Goal: Task Accomplishment & Management: Manage account settings

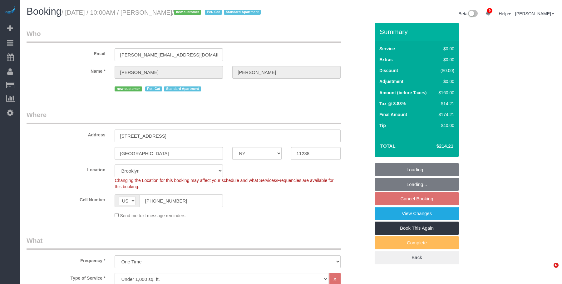
select select "NY"
select select "1"
select select "spot3"
select select "number:89"
select select "number:71"
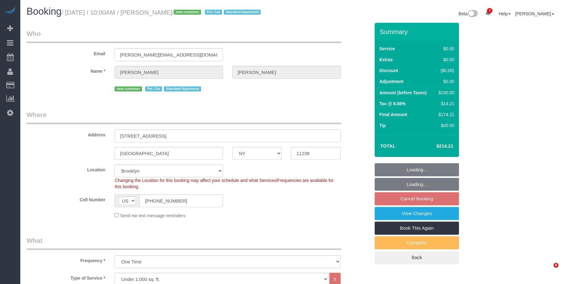
select select "number:14"
select select "number:5"
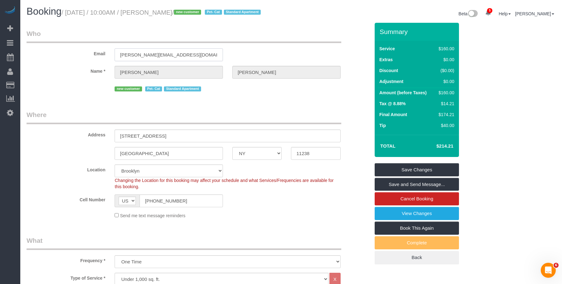
drag, startPoint x: 162, startPoint y: 52, endPoint x: 65, endPoint y: 49, distance: 97.7
click at [65, 49] on div "Email [PERSON_NAME][EMAIL_ADDRESS][DOMAIN_NAME]" at bounding box center [198, 45] width 353 height 32
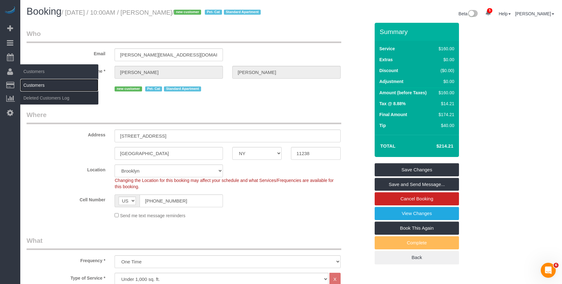
click at [39, 88] on link "Customers" at bounding box center [59, 85] width 78 height 12
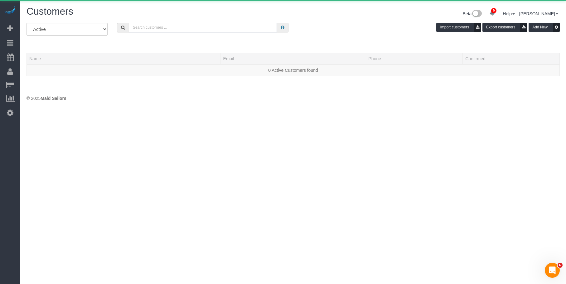
click at [178, 29] on input "text" at bounding box center [203, 28] width 148 height 10
paste input "[PERSON_NAME][EMAIL_ADDRESS][DOMAIN_NAME]"
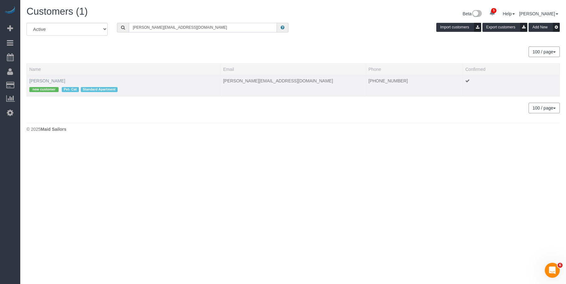
type input "[PERSON_NAME][EMAIL_ADDRESS][DOMAIN_NAME]"
click at [46, 79] on link "[PERSON_NAME]" at bounding box center [47, 80] width 36 height 5
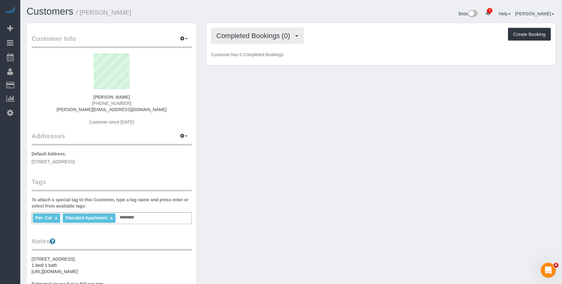
click at [247, 33] on span "Completed Bookings (0)" at bounding box center [254, 36] width 77 height 8
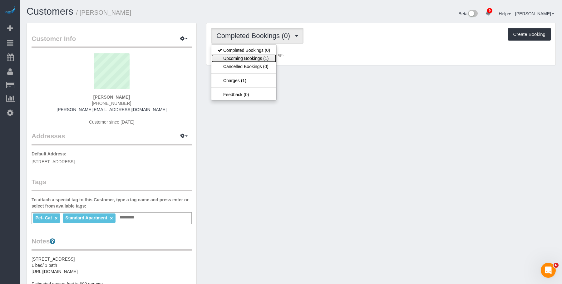
click at [247, 58] on link "Upcoming Bookings (1)" at bounding box center [243, 58] width 65 height 8
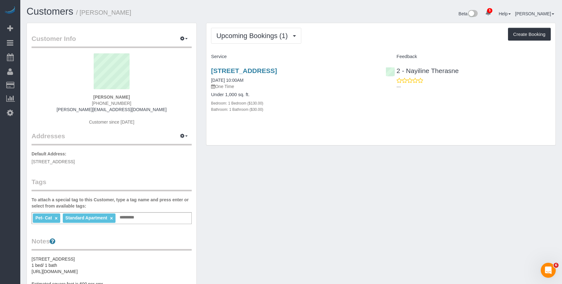
click at [391, 30] on div "Upcoming Bookings (1) Completed Bookings (0) Upcoming Bookings (1) Cancelled Bo…" at bounding box center [380, 36] width 339 height 16
click at [328, 118] on div "418 Park Place Apt. 1, Brooklyn, NY 11238 08/30/2025 10:00AM One Time Under 1,0…" at bounding box center [293, 93] width 174 height 63
click at [291, 87] on p "One Time" at bounding box center [293, 86] width 165 height 6
click at [272, 70] on link "418 Park Place Apt. 1, Brooklyn, NY 11238" at bounding box center [244, 70] width 66 height 7
click at [160, 9] on h1 "Customers / Rachel Ellison" at bounding box center [157, 11] width 260 height 11
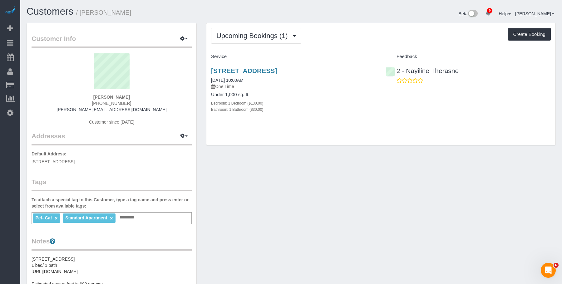
click at [292, 146] on div "Upcoming Bookings (1) Completed Bookings (0) Upcoming Bookings (1) Cancelled Bo…" at bounding box center [380, 87] width 359 height 129
click at [238, 37] on span "Upcoming Bookings (1)" at bounding box center [253, 36] width 75 height 8
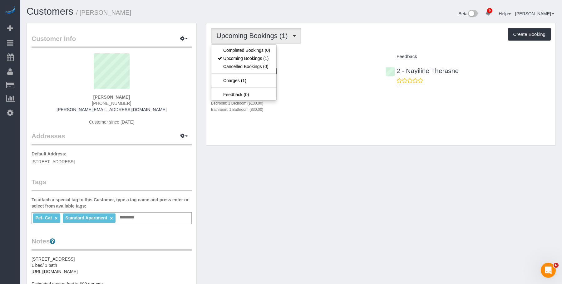
click at [155, 17] on h1 "Customers / Rachel Ellison" at bounding box center [157, 11] width 260 height 11
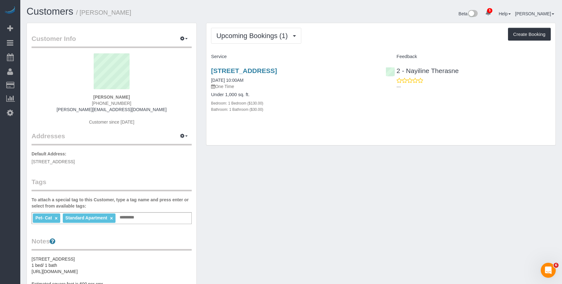
drag, startPoint x: 212, startPoint y: 70, endPoint x: 352, endPoint y: 67, distance: 140.1
click at [352, 67] on div "Upcoming Bookings (1) Completed Bookings (0) Upcoming Bookings (1) Cancelled Bo…" at bounding box center [380, 87] width 359 height 129
copy link "418 Park Place Apt. 1, Brooklyn, NY 11238"
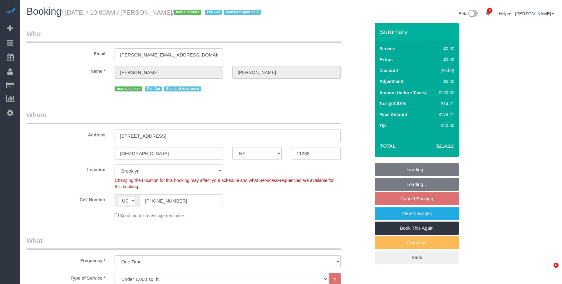
select select "NY"
select select "spot3"
select select "1"
select select "number:89"
select select "number:71"
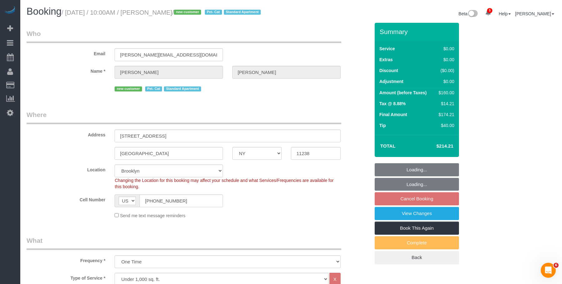
select select "number:14"
select select "number:5"
click at [187, 11] on small "/ August 30, 2025 / 10:00AM / Rachel Ellison / new customer Pet- Cat Standard A…" at bounding box center [161, 12] width 201 height 7
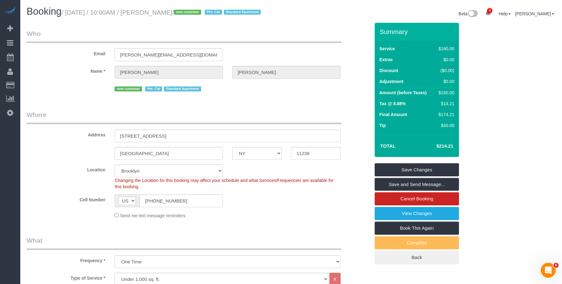
drag, startPoint x: 148, startPoint y: 202, endPoint x: 157, endPoint y: 155, distance: 47.2
click at [104, 196] on div "Cell Number AF AL DZ AD AO AI AQ AG AR AM AW AU AT AZ BS BH BD BB BY BE BZ BJ B…" at bounding box center [198, 200] width 353 height 13
click at [392, 213] on link "View Changes" at bounding box center [416, 213] width 84 height 13
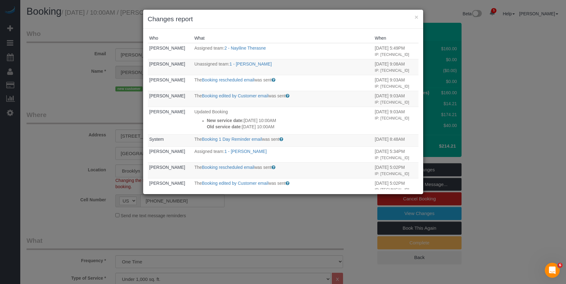
click at [284, 24] on div "× Changes report" at bounding box center [283, 19] width 280 height 19
click at [416, 17] on button "×" at bounding box center [417, 17] width 4 height 7
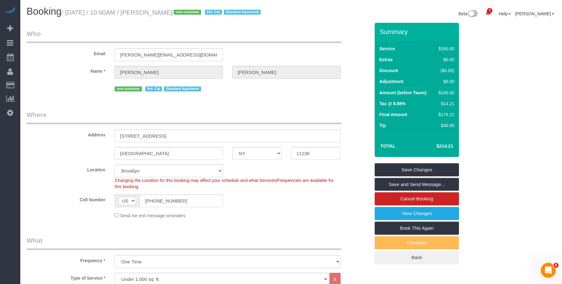
click at [320, 16] on div "Beta 5 Your Notifications You have 0 alerts × You have 3 to charge for 08/27/20…" at bounding box center [425, 14] width 269 height 17
drag, startPoint x: 114, startPoint y: 205, endPoint x: 113, endPoint y: 199, distance: 6.0
click at [105, 203] on div "Cell Number AF AL DZ AD AO AI AQ AG AR AM AW AU AT AZ BS BH BD BB BY BE BZ BJ B…" at bounding box center [198, 200] width 353 height 13
drag, startPoint x: 308, startPoint y: 43, endPoint x: 289, endPoint y: 34, distance: 21.3
click at [309, 43] on div "Email [PERSON_NAME][EMAIL_ADDRESS][DOMAIN_NAME]" at bounding box center [198, 45] width 353 height 32
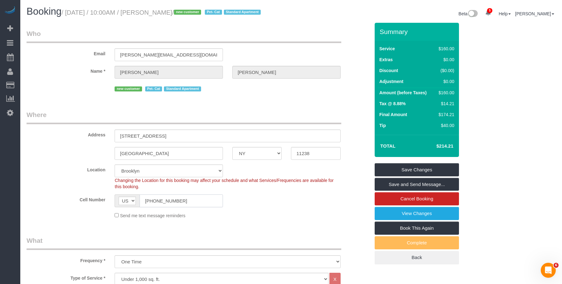
drag, startPoint x: 176, startPoint y: 202, endPoint x: 112, endPoint y: 189, distance: 65.3
click at [105, 200] on div "Cell Number AF AL DZ AD AO AI AQ AG AR AM AW AU AT AZ BS BH BD BB BY BE BZ BJ B…" at bounding box center [198, 200] width 353 height 13
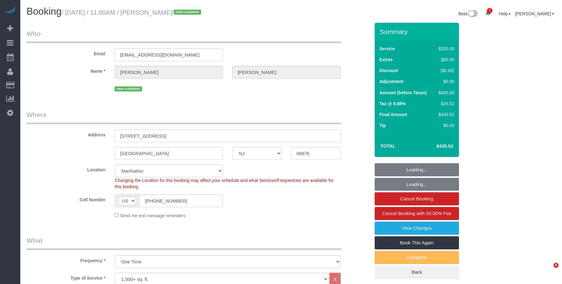
select select "NJ"
select select "number:56"
select select "number:79"
select select "number:15"
select select "number:5"
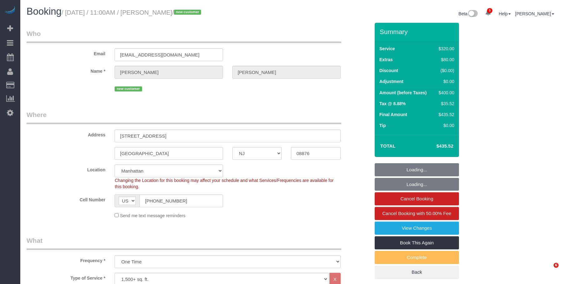
select select "object:1301"
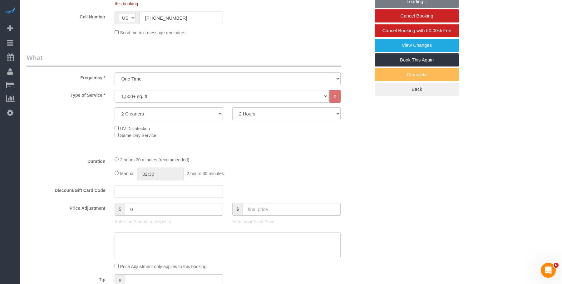
scroll to position [277, 0]
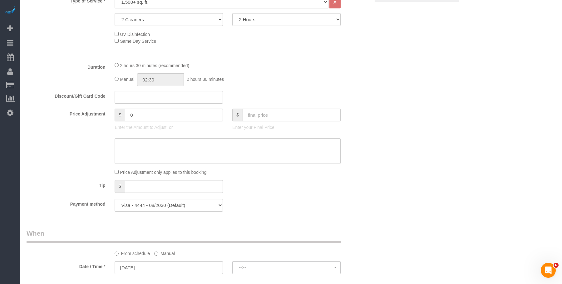
select select "spot1"
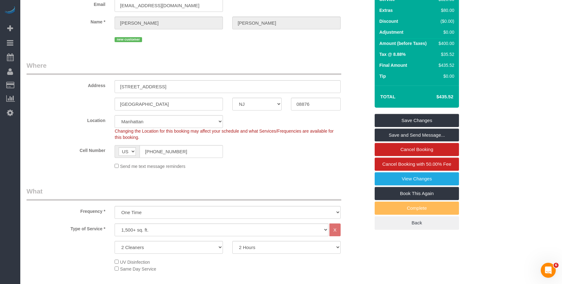
scroll to position [0, 0]
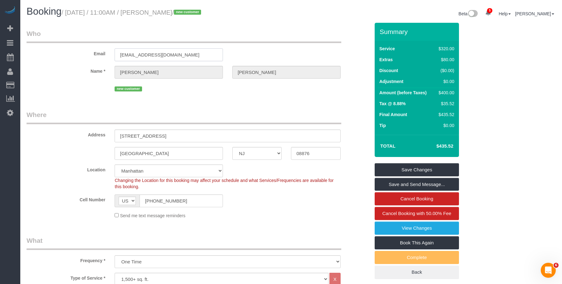
drag, startPoint x: 180, startPoint y: 54, endPoint x: 88, endPoint y: 54, distance: 92.0
click at [82, 55] on div "Email ann985631@gmail.com" at bounding box center [198, 45] width 353 height 32
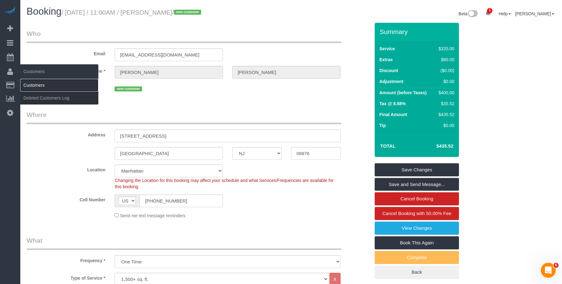
drag, startPoint x: 46, startPoint y: 84, endPoint x: 144, endPoint y: 55, distance: 102.1
click at [47, 84] on link "Customers" at bounding box center [59, 85] width 78 height 12
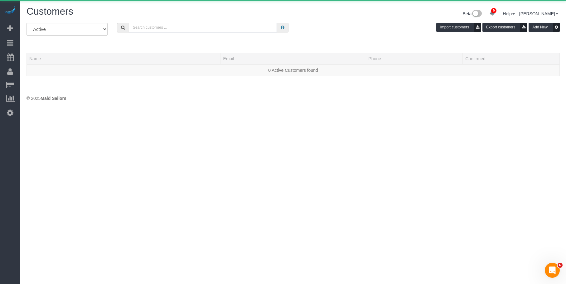
click at [230, 27] on input "text" at bounding box center [203, 28] width 148 height 10
paste input "ann985631@gmail.com"
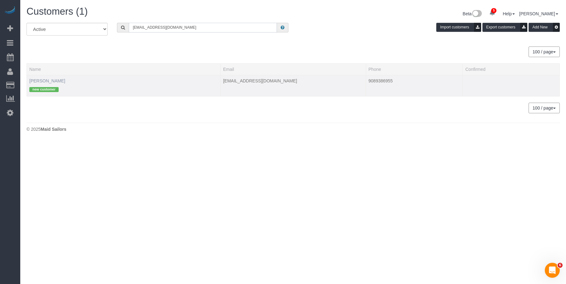
type input "ann985631@gmail.com"
click at [49, 80] on link "Ann Smith" at bounding box center [47, 80] width 36 height 5
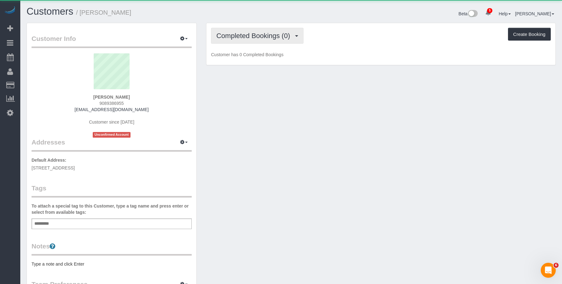
click at [264, 35] on span "Completed Bookings (0)" at bounding box center [254, 36] width 77 height 8
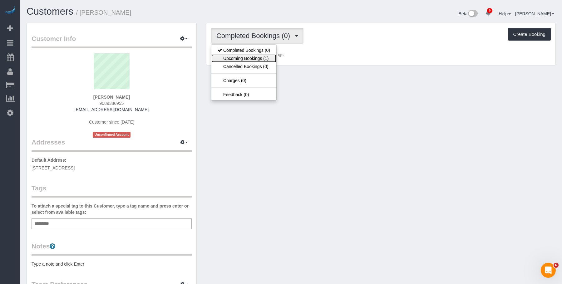
click at [257, 61] on link "Upcoming Bookings (1)" at bounding box center [243, 58] width 65 height 8
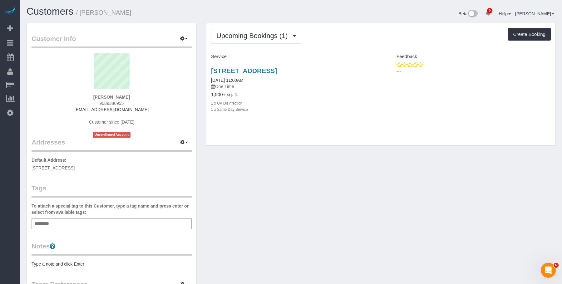
drag, startPoint x: 276, startPoint y: 70, endPoint x: 365, endPoint y: 72, distance: 88.3
click at [365, 72] on div "13 Macintosh Road, Branchburg, NJ 08876 08/29/2025 11:00AM One Time 1,500+ sq. …" at bounding box center [293, 93] width 174 height 63
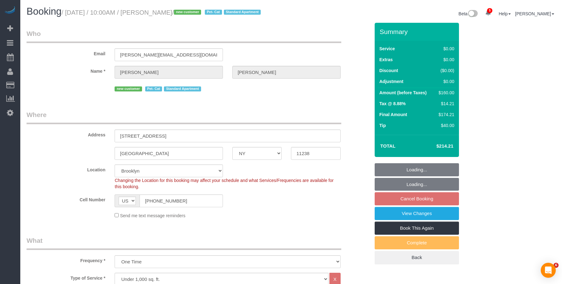
select select "NY"
select select "number:89"
select select "number:71"
select select "number:14"
select select "number:5"
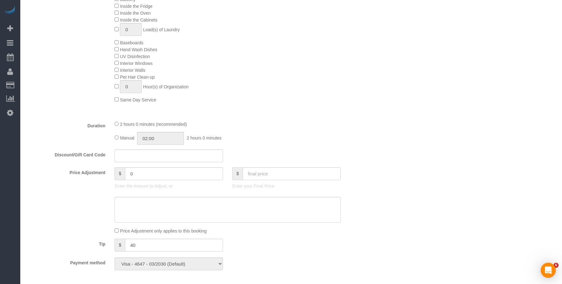
select select "spot3"
select select "1"
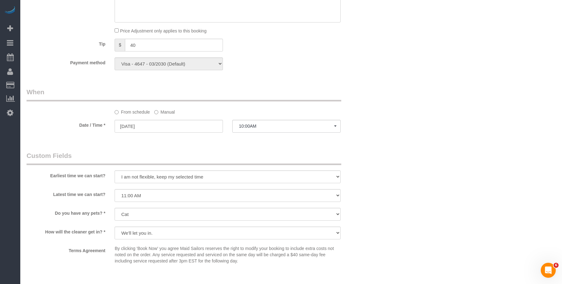
scroll to position [593, 0]
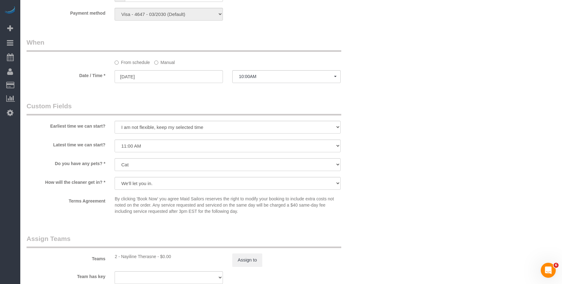
click at [167, 63] on label "Manual" at bounding box center [164, 61] width 21 height 8
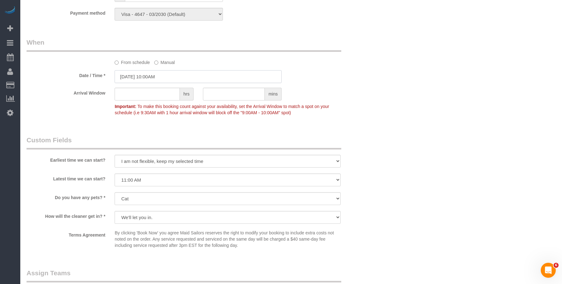
click at [191, 76] on input "[DATE] 10:00AM" at bounding box center [197, 76] width 167 height 13
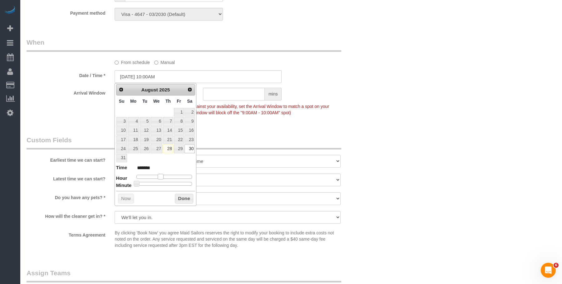
type input "08/30/2025 11:00AM"
type input "*******"
click at [165, 176] on span at bounding box center [163, 177] width 6 height 6
type input "08/30/2025 11:05AM"
type input "*******"
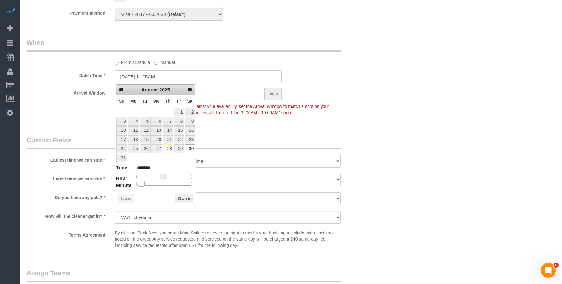
type input "08/30/2025 11:10AM"
type input "*******"
type input "08/30/2025 11:15AM"
type input "*******"
type input "08/30/2025 11:30AM"
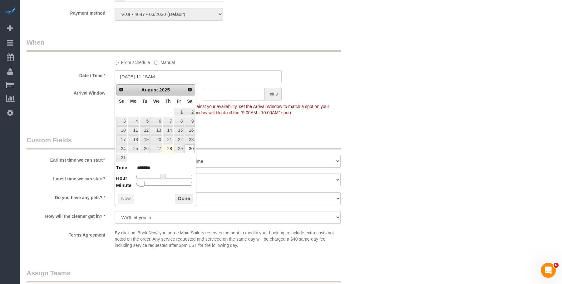
type input "*******"
type input "08/30/2025 11:35AM"
type input "*******"
type input "08/30/2025 11:40AM"
type input "*******"
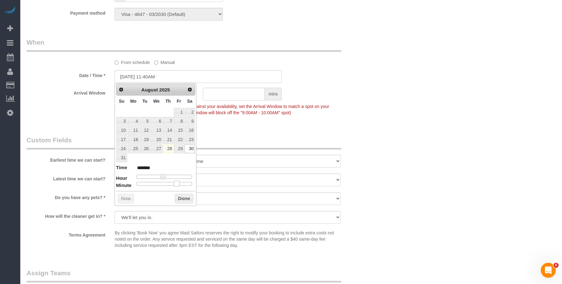
type input "08/30/2025 11:35AM"
type input "*******"
type input "08/30/2025 11:30AM"
type input "*******"
type input "08/30/2025 11:35AM"
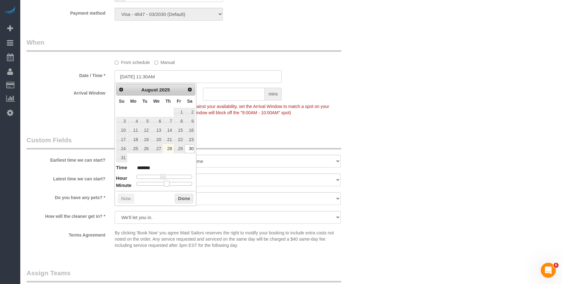
type input "*******"
drag, startPoint x: 140, startPoint y: 183, endPoint x: 191, endPoint y: 180, distance: 50.9
click at [170, 187] on div "Prev Next August 2025 Su Mo Tu We Th Fr Sa 1 2 3 4 5 6 7 8 9 10 11 12 13 14 15 …" at bounding box center [155, 144] width 82 height 123
type input "08/30/2025 11:30AM"
type input "*******"
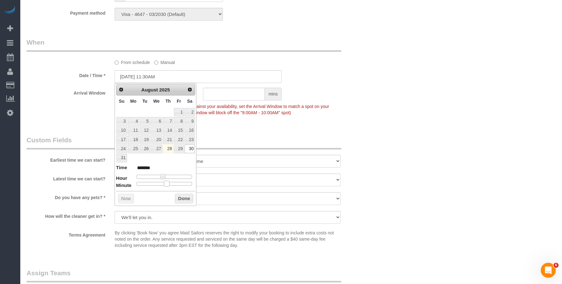
click at [168, 184] on span at bounding box center [167, 184] width 6 height 6
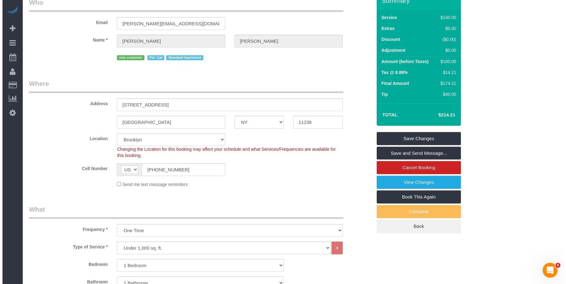
scroll to position [0, 0]
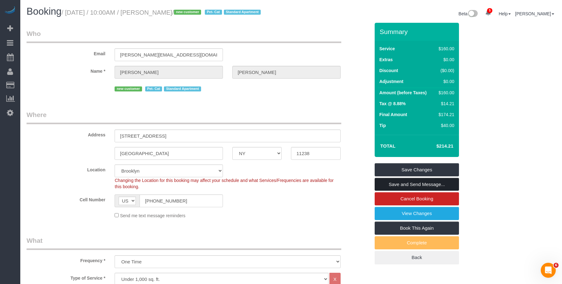
click at [437, 184] on link "Save and Send Message..." at bounding box center [416, 184] width 84 height 13
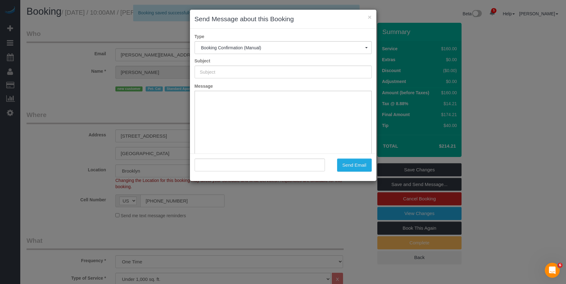
type input "Cleaning Confirmed for 08/30/2025 at 11:30am"
type input ""Rachel Ellison" <ellison.r.e@gmail.com>"
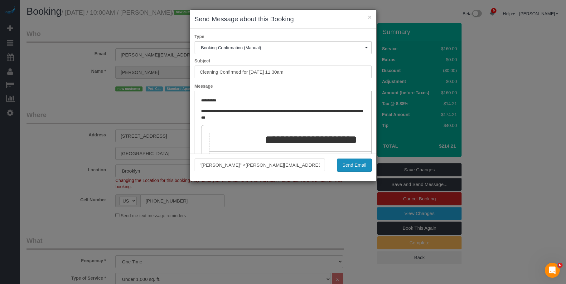
click at [363, 162] on button "Send Email" at bounding box center [354, 164] width 35 height 13
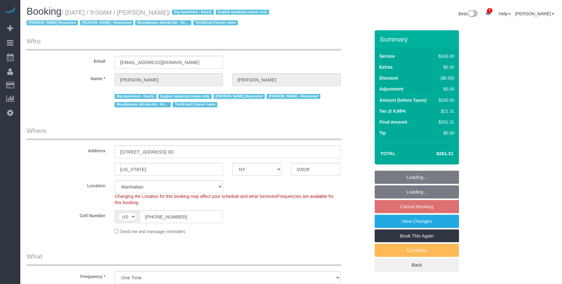
select select "NY"
select select "180"
select select "string:stripe-pm_1OZH3s4VGloSiKo7VuH7vbAz"
select select "spot2"
select select "number:89"
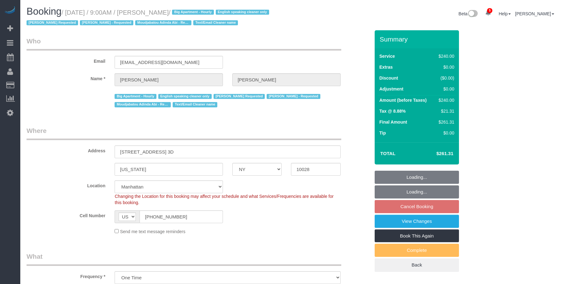
select select "number:90"
select select "number:15"
select select "number:5"
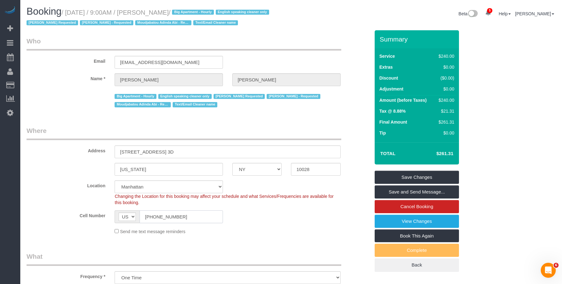
drag, startPoint x: 193, startPoint y: 215, endPoint x: 168, endPoint y: 188, distance: 37.5
click at [137, 219] on div "AF AL DZ AD AO AI AQ AG AR AM AW AU AT AZ BS BH BD BB BY BE BZ BJ BM BT BO BA B…" at bounding box center [168, 216] width 108 height 13
drag, startPoint x: 162, startPoint y: 65, endPoint x: 68, endPoint y: 68, distance: 94.3
click at [72, 64] on div "Email jenniferlmasella@gmail.com" at bounding box center [198, 53] width 353 height 32
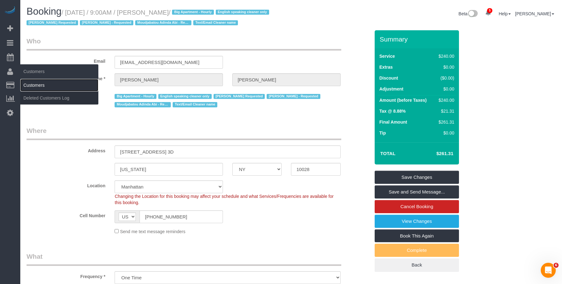
drag, startPoint x: 36, startPoint y: 84, endPoint x: 51, endPoint y: 82, distance: 15.2
click at [36, 84] on link "Customers" at bounding box center [59, 85] width 78 height 12
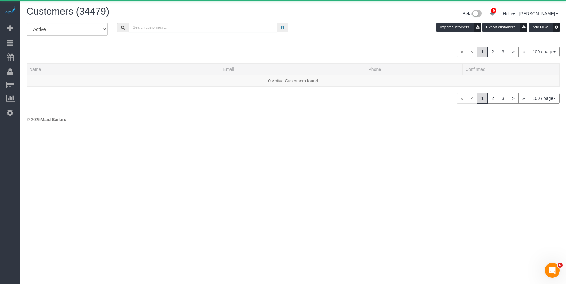
click at [219, 27] on input "text" at bounding box center [203, 28] width 148 height 10
paste input "jenniferlmasella@gmail.com"
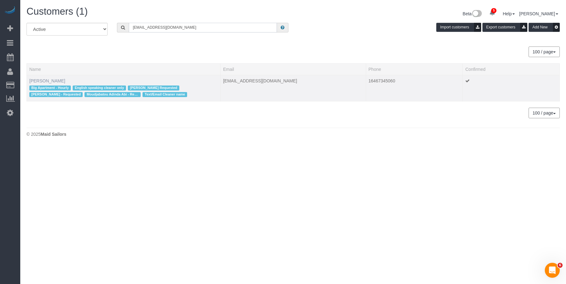
type input "jenniferlmasella@gmail.com"
click at [44, 81] on link "Jennifer Masella" at bounding box center [47, 80] width 36 height 5
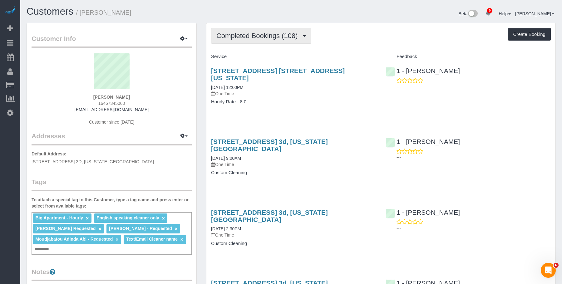
click at [259, 32] on span "Completed Bookings (108)" at bounding box center [258, 36] width 84 height 8
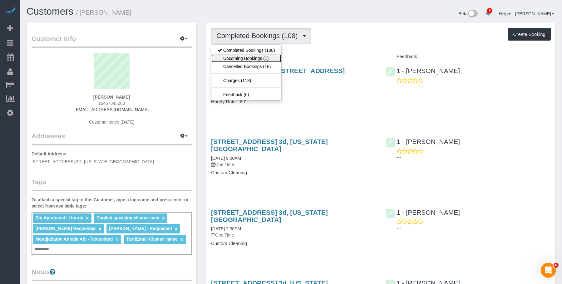
click at [252, 56] on link "Upcoming Bookings (1)" at bounding box center [246, 58] width 70 height 8
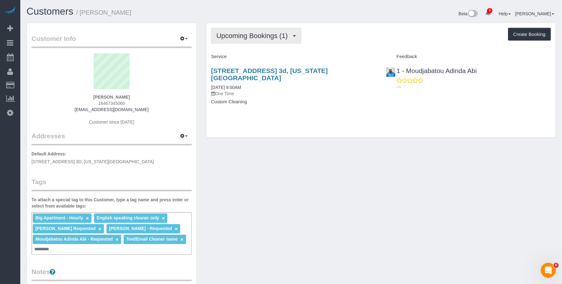
click at [244, 36] on span "Upcoming Bookings (1)" at bounding box center [253, 36] width 75 height 8
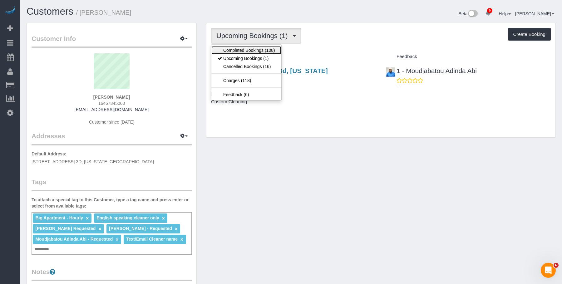
click at [233, 51] on link "Completed Bookings (108)" at bounding box center [246, 50] width 70 height 8
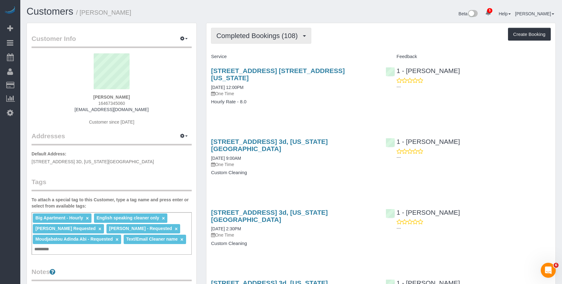
click at [263, 35] on span "Completed Bookings (108)" at bounding box center [258, 36] width 84 height 8
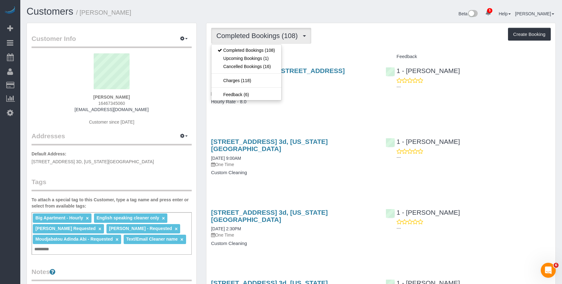
click at [374, 29] on div "Completed Bookings (108) Completed Bookings (108) Upcoming Bookings (1) Cancell…" at bounding box center [380, 36] width 339 height 16
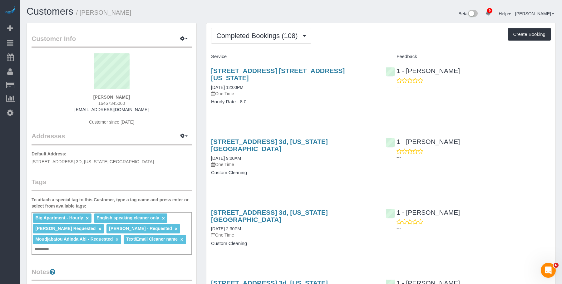
click at [311, 101] on div "1036 Park Avenue, Apt. 3a, New York, NY 10028 08/05/2025 12:00PM One Time Hourl…" at bounding box center [293, 89] width 174 height 55
click at [258, 41] on button "Completed Bookings (108)" at bounding box center [261, 36] width 100 height 16
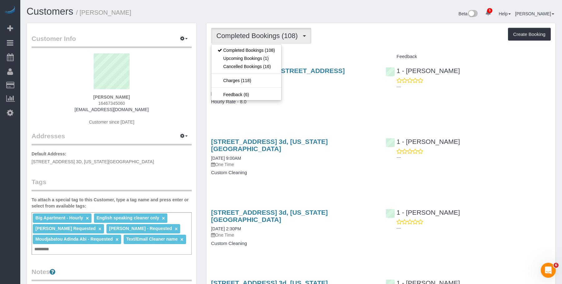
click at [363, 39] on div "Completed Bookings (108) Completed Bookings (108) Upcoming Bookings (1) Cancell…" at bounding box center [380, 36] width 339 height 16
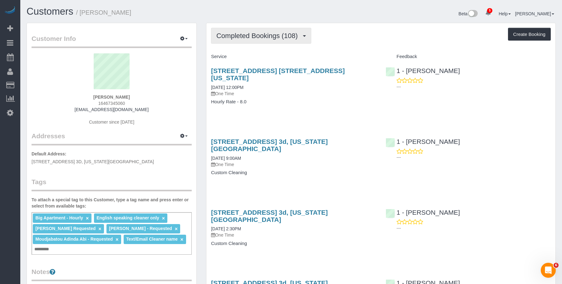
click at [257, 39] on span "Completed Bookings (108)" at bounding box center [258, 36] width 84 height 8
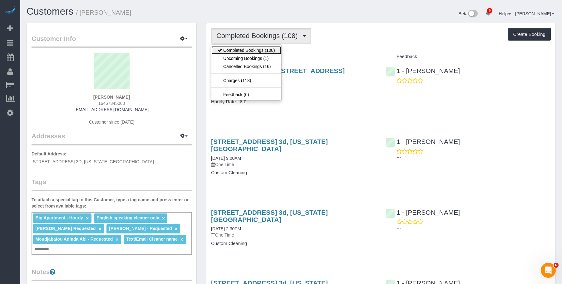
click at [249, 49] on link "Completed Bookings (108)" at bounding box center [246, 50] width 70 height 8
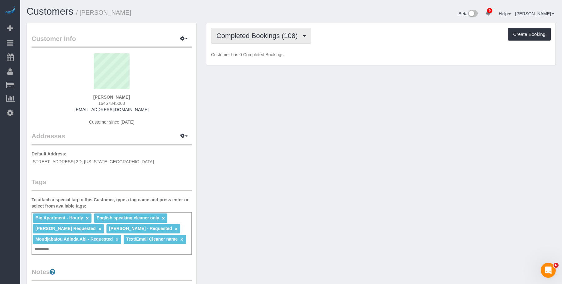
click at [270, 35] on span "Completed Bookings (108)" at bounding box center [258, 36] width 84 height 8
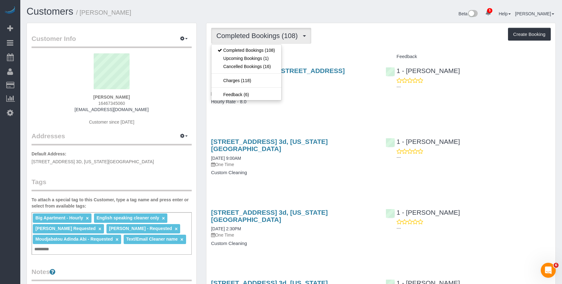
click at [384, 33] on div "Completed Bookings (108) Completed Bookings (108) Upcoming Bookings (1) Cancell…" at bounding box center [380, 36] width 339 height 16
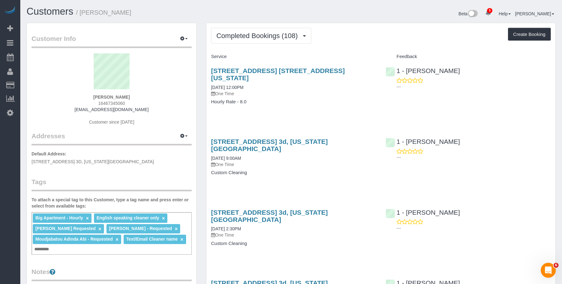
drag, startPoint x: 82, startPoint y: 13, endPoint x: 143, endPoint y: 12, distance: 60.9
click at [143, 12] on h1 "Customers / Jennifer Masella" at bounding box center [157, 11] width 260 height 11
copy small "Jennifer Masella"
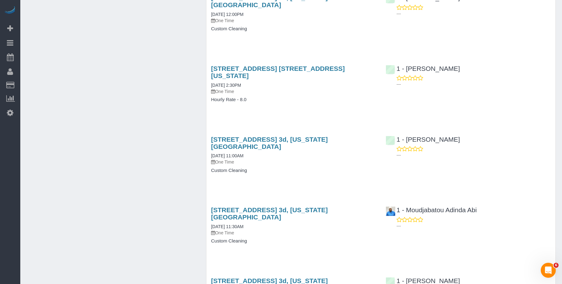
scroll to position [780, 0]
click at [323, 201] on div "1036 Park Avenue, Apt. 3d, New York, NY 10028 01/09/2025 11:30AM One Time Custo…" at bounding box center [293, 228] width 174 height 55
drag, startPoint x: 494, startPoint y: 117, endPoint x: 482, endPoint y: 118, distance: 11.9
click at [494, 201] on div "1 - Moudjabatou Adinda Abi ---" at bounding box center [468, 216] width 174 height 31
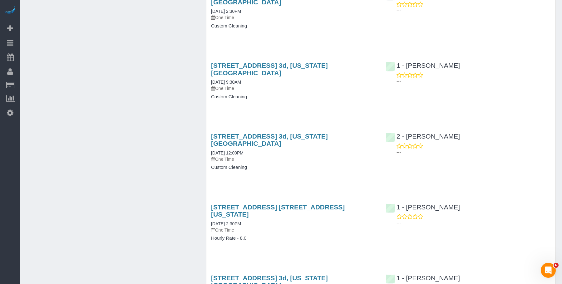
scroll to position [686, 0]
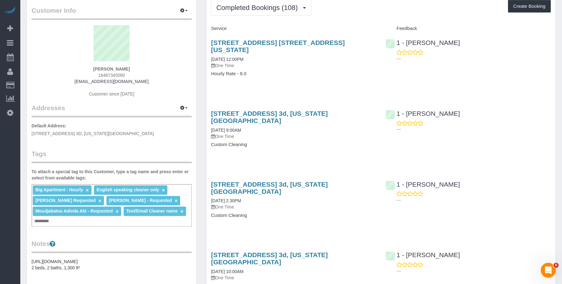
scroll to position [0, 0]
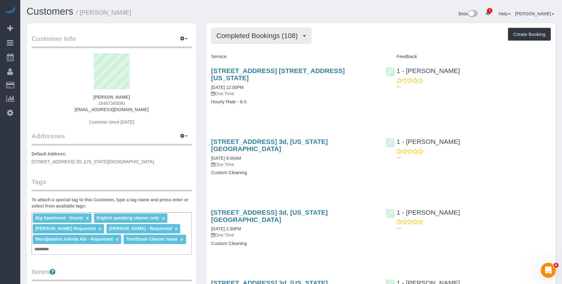
click at [263, 37] on span "Completed Bookings (108)" at bounding box center [258, 36] width 84 height 8
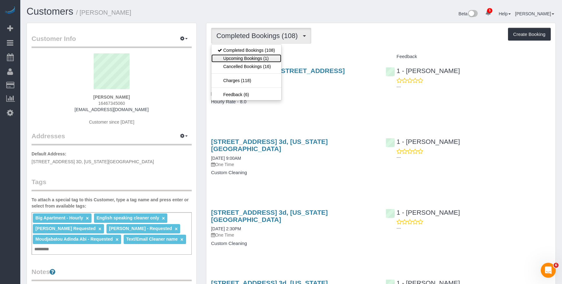
click at [246, 57] on link "Upcoming Bookings (1)" at bounding box center [246, 58] width 70 height 8
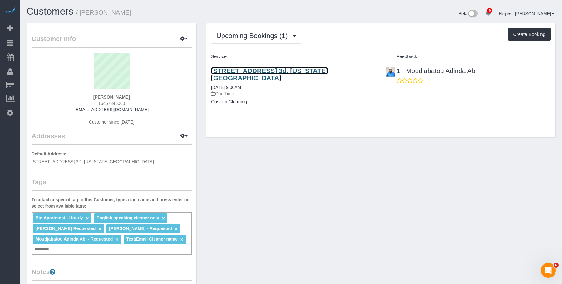
click at [285, 68] on link "1036 Park Avenue, Apt. 3d, New York, NY 10028" at bounding box center [269, 74] width 117 height 14
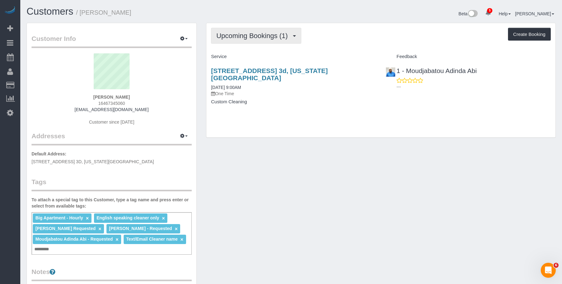
click at [236, 36] on span "Upcoming Bookings (1)" at bounding box center [253, 36] width 75 height 8
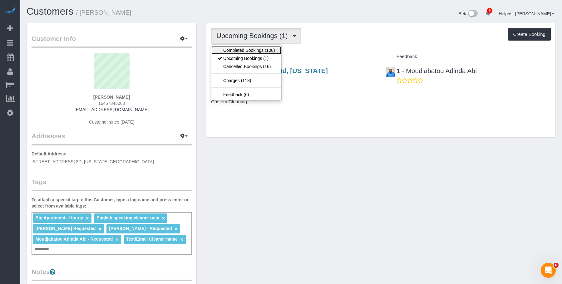
click at [241, 50] on link "Completed Bookings (108)" at bounding box center [246, 50] width 70 height 8
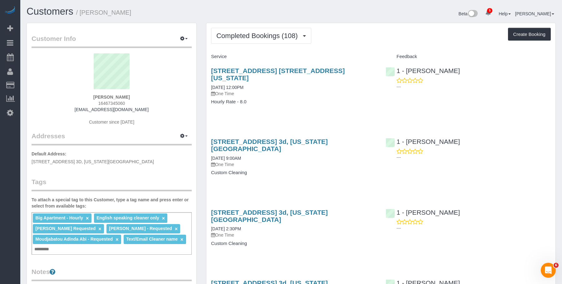
click at [326, 170] on h4 "Custom Cleaning" at bounding box center [293, 172] width 165 height 5
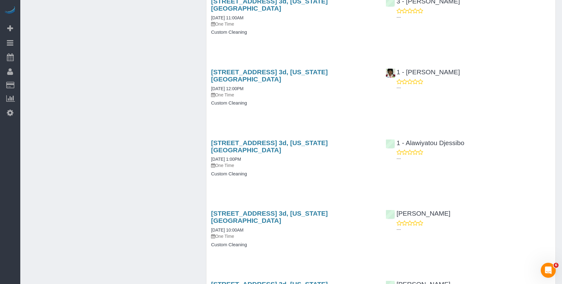
scroll to position [3339, 0]
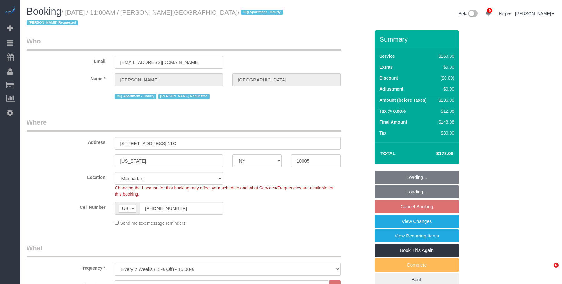
select select "NY"
select select "spot3"
select select "number:89"
select select "number:90"
select select "number:15"
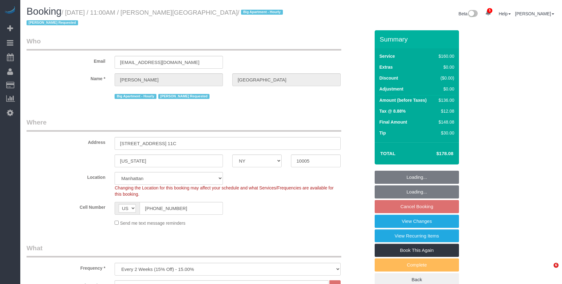
select select "number:5"
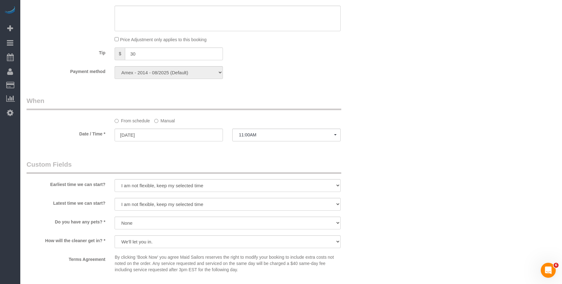
scroll to position [499, 0]
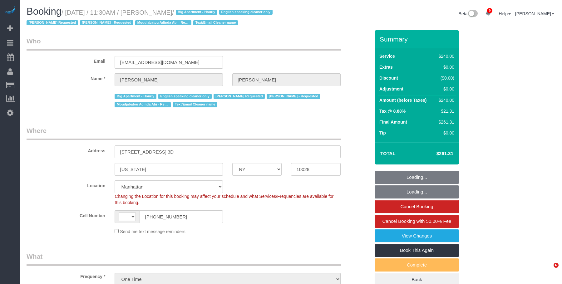
select select "NY"
select select "string:stripe-pm_1OZH3s4VGloSiKo7VuH7vbAz"
select select "object:700"
click at [383, 231] on link "View Changes" at bounding box center [416, 235] width 84 height 13
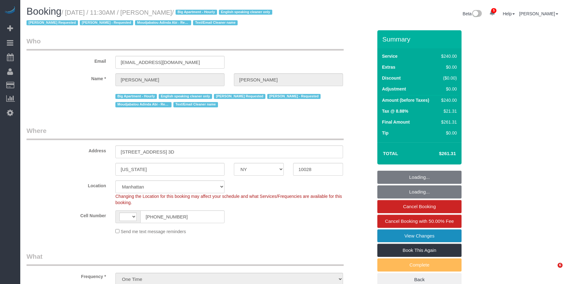
select select "string:[GEOGRAPHIC_DATA]"
select select "180"
select select "number:89"
select select "number:90"
select select "number:15"
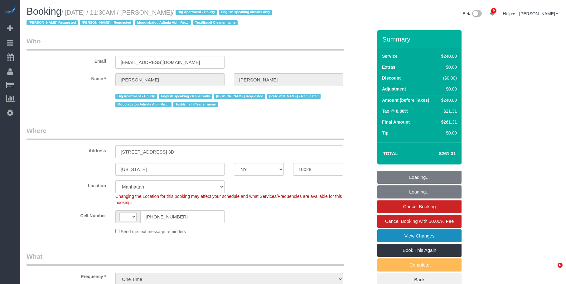
select select "number:5"
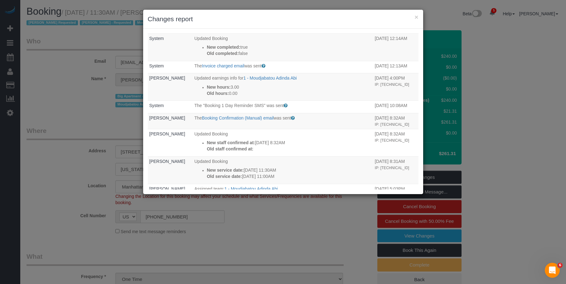
scroll to position [125, 0]
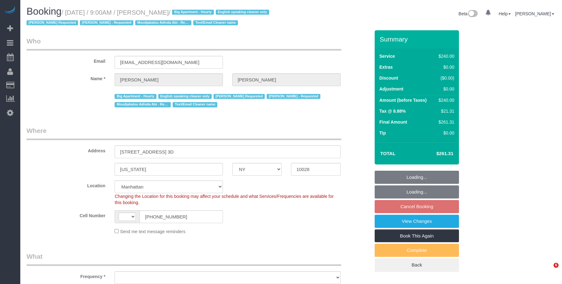
select select "NY"
select select "spot2"
select select "number:89"
select select "number:90"
select select "number:15"
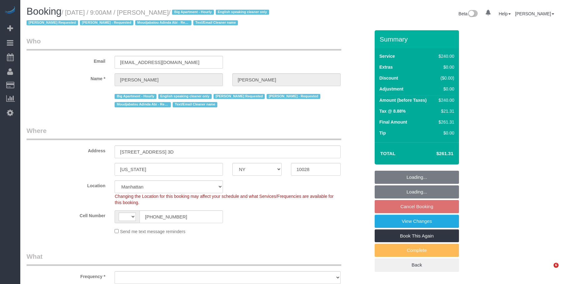
select select "number:5"
select select "string:US"
select select "object:1363"
select select "string:stripe-pm_1OZH3s4VGloSiKo7VuH7vbAz"
select select "180"
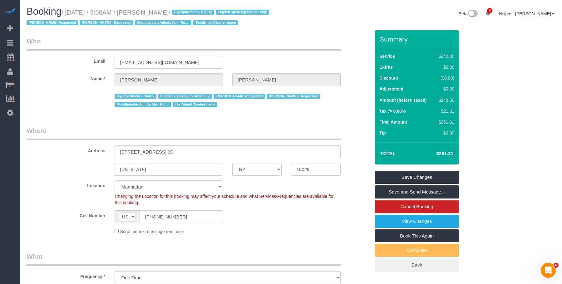
drag, startPoint x: 68, startPoint y: 13, endPoint x: 191, endPoint y: 15, distance: 123.2
click at [191, 15] on small "/ August 30, 2025 / 9:00AM / Jennifer Masella / Big Apartment - Hourly English …" at bounding box center [149, 17] width 244 height 17
copy small "August 30, 2025 / 9:00AM / Jennifer Masella"
click at [220, 47] on legend "Who" at bounding box center [184, 44] width 314 height 14
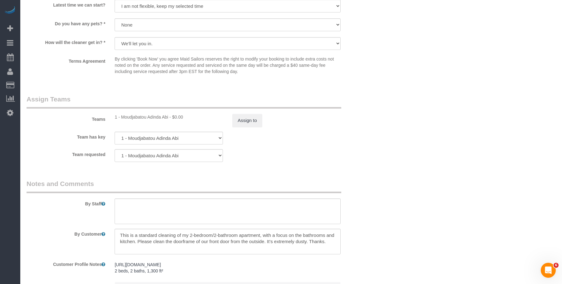
scroll to position [593, 0]
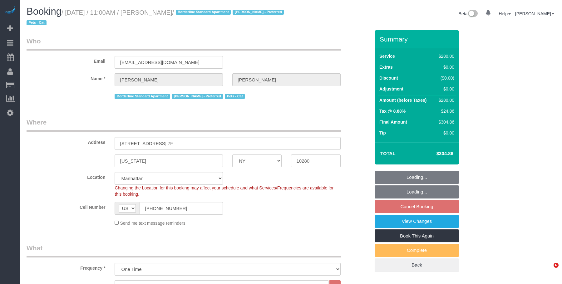
select select "NY"
select select "210"
select select "string:stripe-pm_1RejIK4VGloSiKo7164MdKGV"
select select "spot3"
select select "number:59"
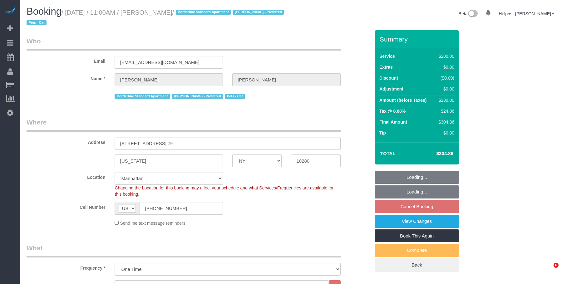
select select "number:72"
select select "number:14"
select select "number:5"
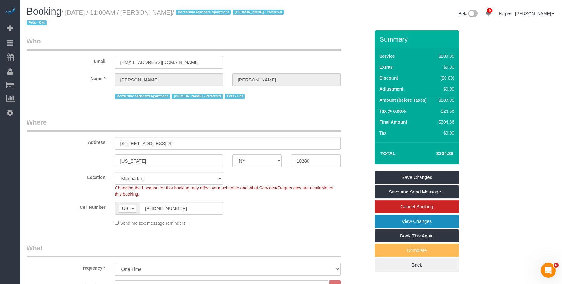
click at [391, 221] on link "View Changes" at bounding box center [416, 221] width 84 height 13
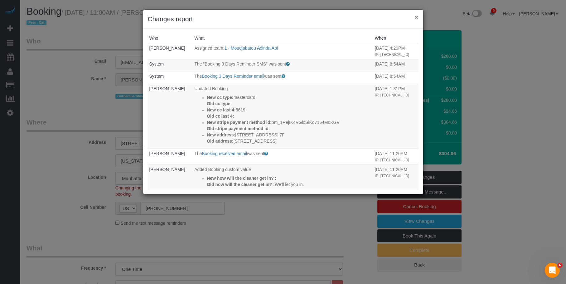
click at [417, 17] on button "×" at bounding box center [417, 17] width 4 height 7
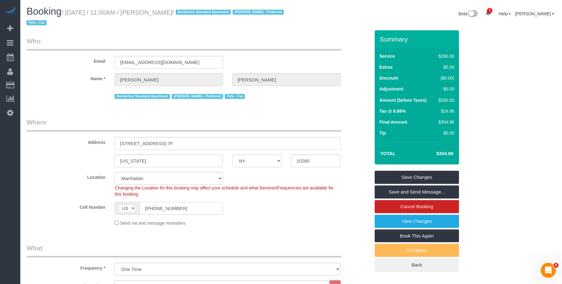
drag, startPoint x: 184, startPoint y: 210, endPoint x: 175, endPoint y: 157, distance: 53.9
click at [93, 202] on sui-booking-location "Location Manhattan Austin Boston Bronx Brooklyn Charlotte Denver New Jersey Por…" at bounding box center [198, 199] width 343 height 54
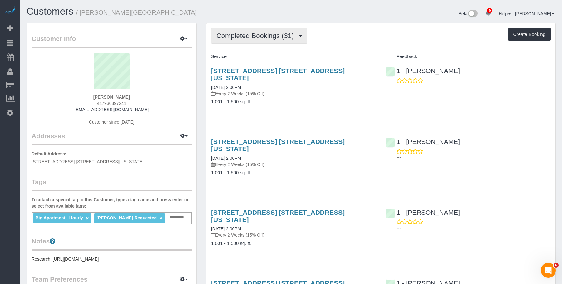
click at [251, 39] on span "Completed Bookings (31)" at bounding box center [256, 36] width 80 height 8
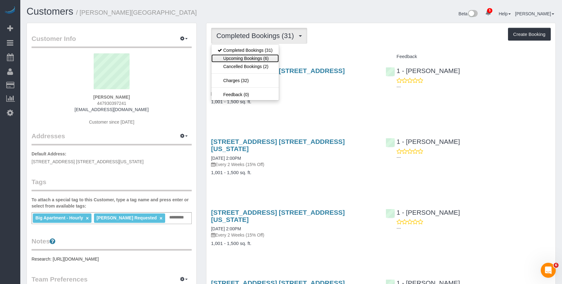
click at [250, 59] on link "Upcoming Bookings (6)" at bounding box center [244, 58] width 67 height 8
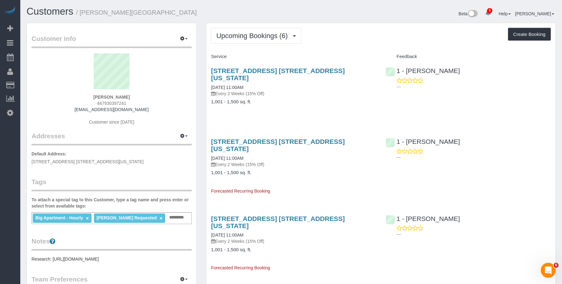
click at [313, 99] on h4 "1,001 - 1,500 sq. ft." at bounding box center [293, 101] width 165 height 5
click at [324, 100] on div "[STREET_ADDRESS] [STREET_ADDRESS][US_STATE] [DATE] 11:00AM Every 2 Weeks (15% O…" at bounding box center [293, 89] width 174 height 55
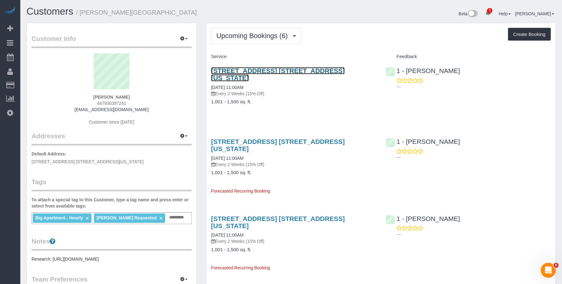
click at [333, 70] on link "101 Wall Street, Apt. 11c, New York, NY 10005" at bounding box center [278, 74] width 134 height 14
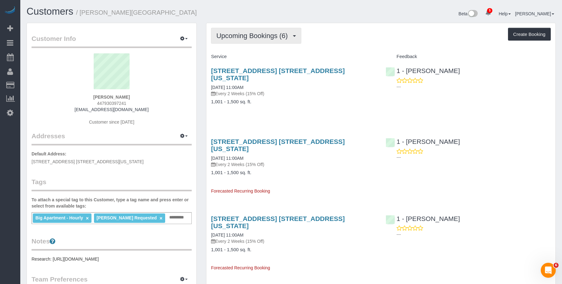
click at [255, 36] on span "Upcoming Bookings (6)" at bounding box center [253, 36] width 75 height 8
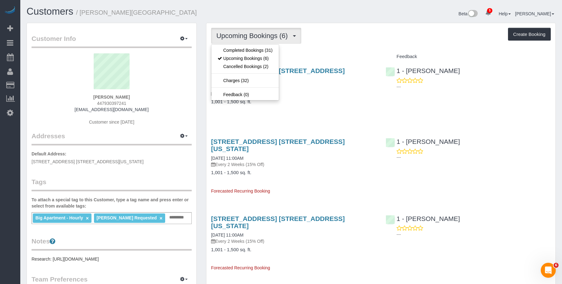
click at [255, 34] on span "Upcoming Bookings (6)" at bounding box center [253, 36] width 75 height 8
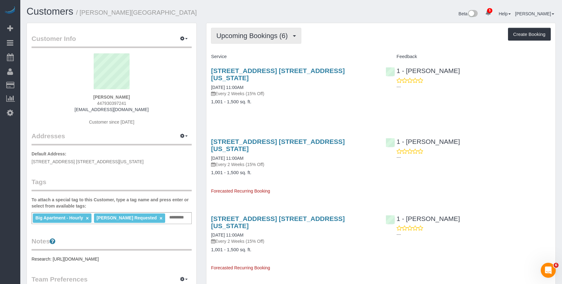
click at [251, 33] on span "Upcoming Bookings (6)" at bounding box center [253, 36] width 75 height 8
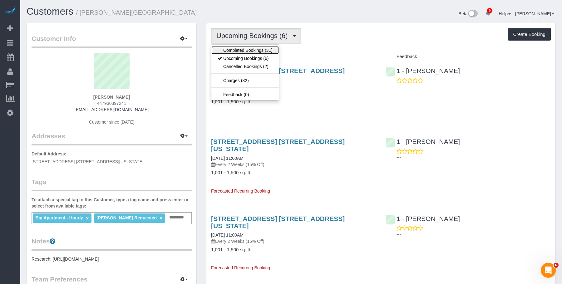
click at [242, 49] on link "Completed Bookings (31)" at bounding box center [244, 50] width 67 height 8
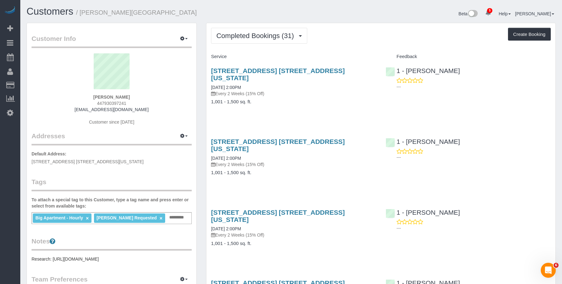
click at [314, 99] on h4 "1,001 - 1,500 sq. ft." at bounding box center [293, 101] width 165 height 5
click at [300, 70] on link "101 Wall Street, Apt. 11c, New York, NY 10005" at bounding box center [278, 74] width 134 height 14
drag, startPoint x: 350, startPoint y: 97, endPoint x: 196, endPoint y: 56, distance: 159.4
click at [348, 97] on div "101 Wall Street, Apt. 11c, New York, NY 10005 08/09/2025 2:00PM Every 2 Weeks (…" at bounding box center [293, 89] width 174 height 55
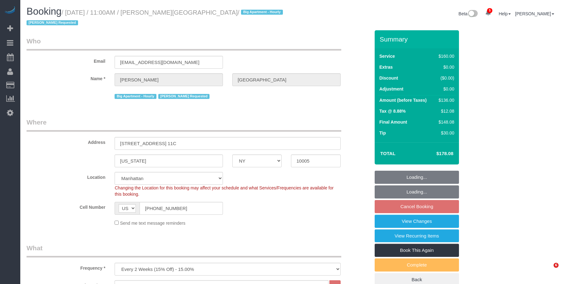
select select "NY"
select select "spot3"
select select "number:89"
select select "number:90"
select select "number:15"
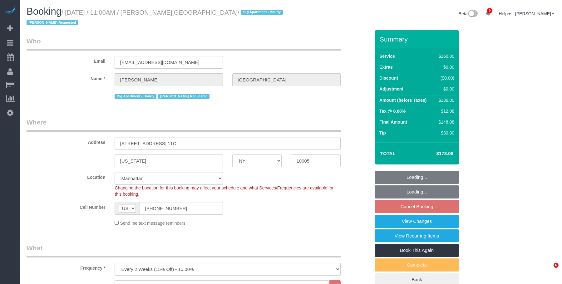
select select "number:5"
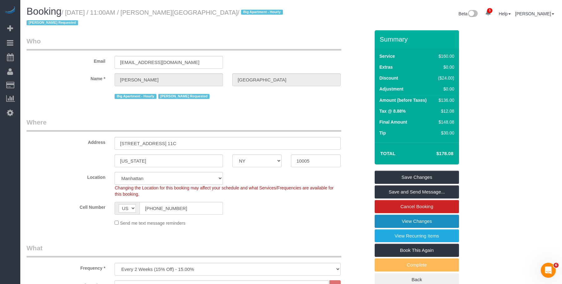
click at [383, 215] on link "View Changes" at bounding box center [416, 221] width 84 height 13
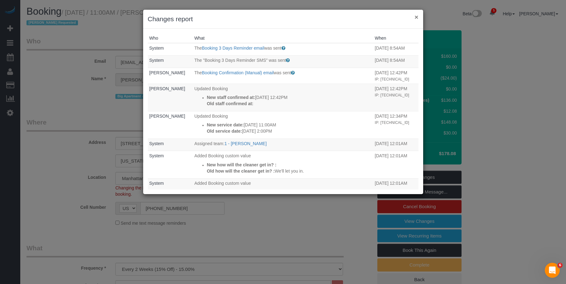
click at [416, 16] on button "×" at bounding box center [417, 17] width 4 height 7
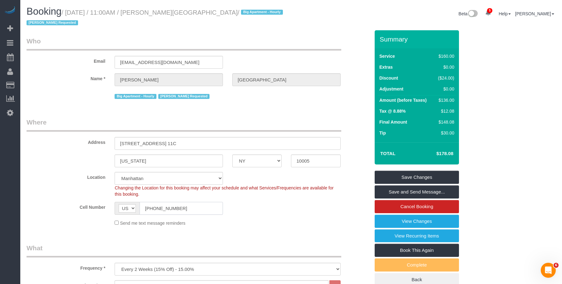
drag, startPoint x: 170, startPoint y: 202, endPoint x: 216, endPoint y: 82, distance: 128.5
click at [121, 202] on div "AF AL DZ AD AO AI AQ AG AR AM AW AU AT AZ BS BH BD BB BY BE BZ BJ BM BT BO BA B…" at bounding box center [168, 208] width 108 height 13
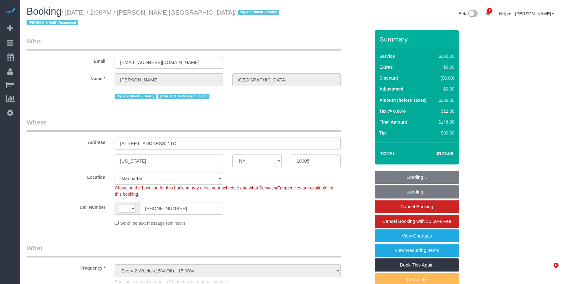
select select "NY"
select select "object:524"
select select "string:[GEOGRAPHIC_DATA]"
select select "string:stripe-pm_1HNiA64VGloSiKo7EYBKCsL5"
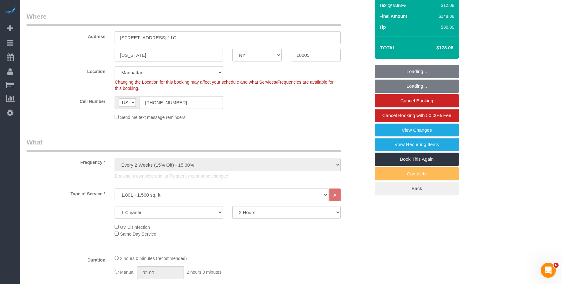
select select "spot1"
select select "number:89"
select select "number:90"
select select "number:15"
select select "number:5"
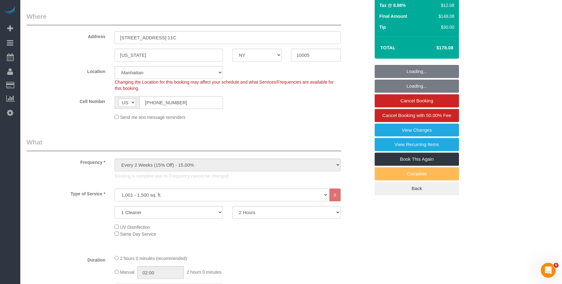
scroll to position [250, 0]
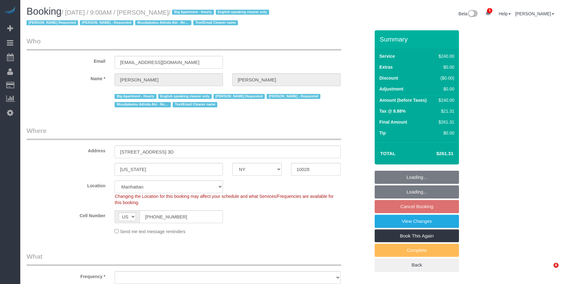
select select "NY"
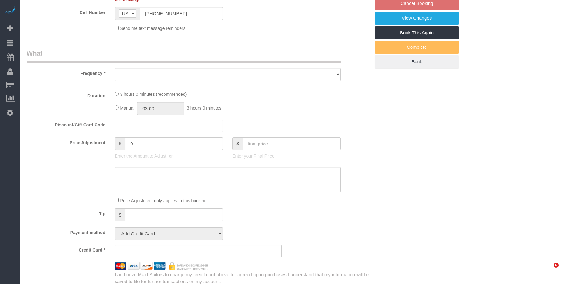
select select "180"
select select "number:89"
select select "number:90"
select select "number:15"
select select "number:5"
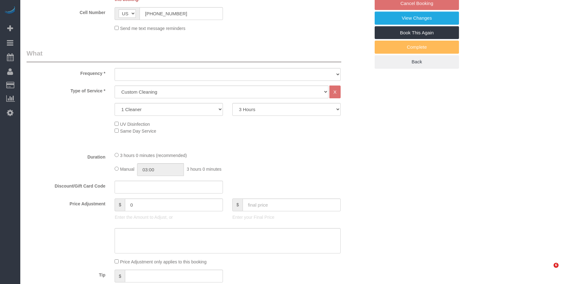
select select "string:stripe-pm_1OZH3s4VGloSiKo7VuH7vbAz"
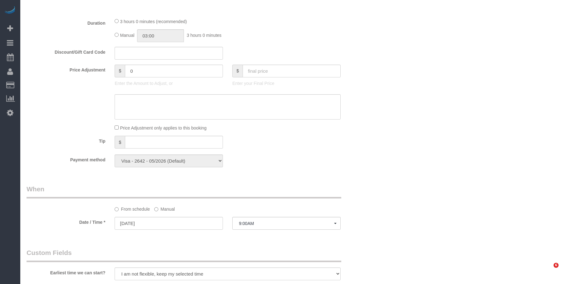
select select "object:1363"
select select "spot2"
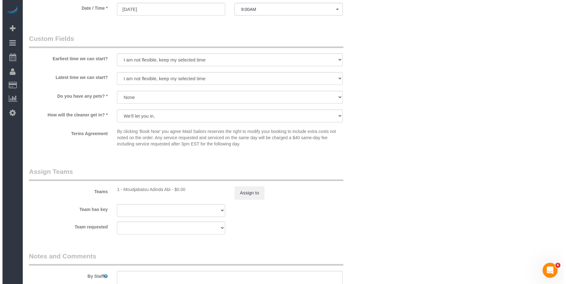
scroll to position [593, 0]
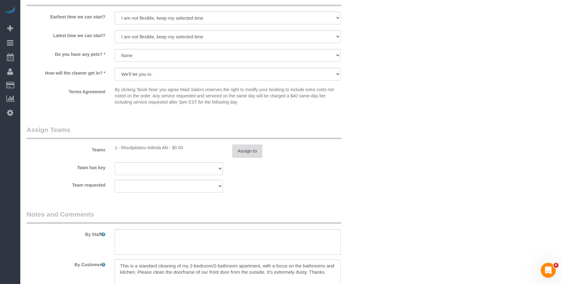
click at [260, 149] on button "Assign to" at bounding box center [247, 150] width 30 height 13
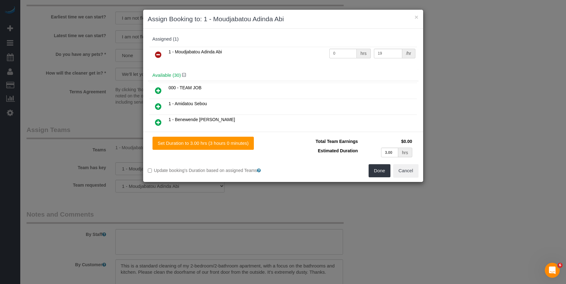
click at [157, 53] on icon at bounding box center [158, 54] width 7 height 7
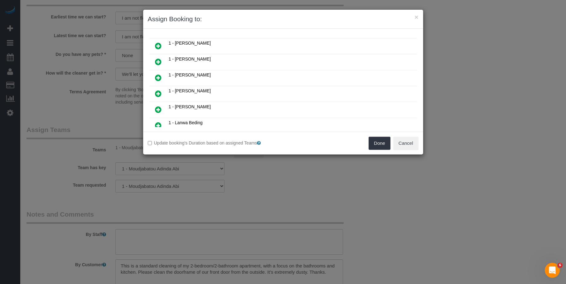
scroll to position [125, 0]
click at [157, 47] on icon at bounding box center [158, 46] width 7 height 7
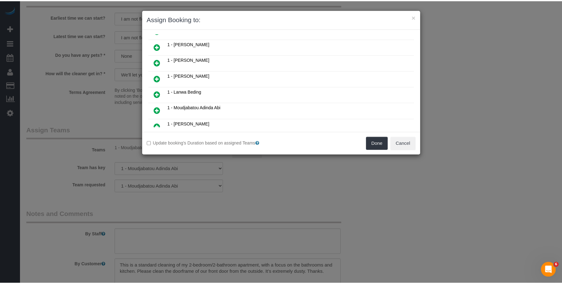
scroll to position [140, 0]
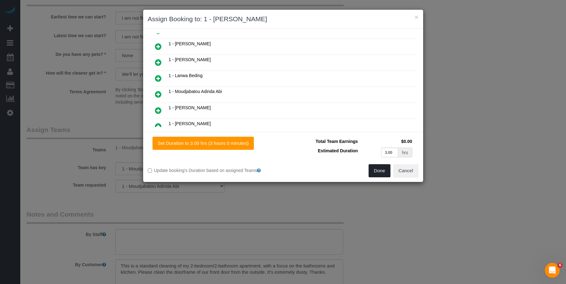
click at [377, 172] on button "Done" at bounding box center [380, 170] width 22 height 13
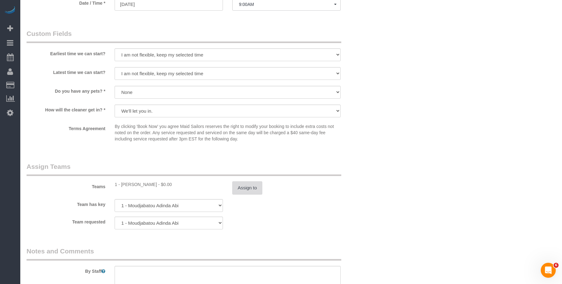
scroll to position [530, 0]
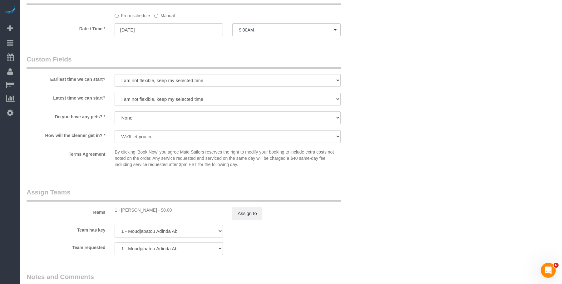
click at [167, 17] on label "Manual" at bounding box center [164, 14] width 21 height 8
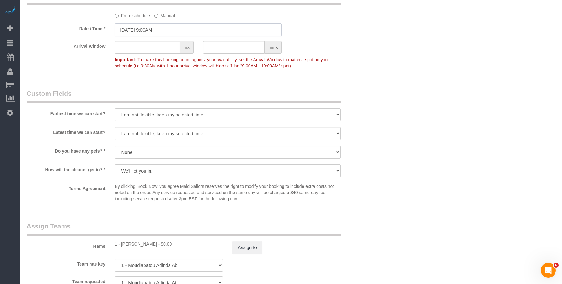
click at [174, 26] on input "[DATE] 9:00AM" at bounding box center [197, 29] width 167 height 13
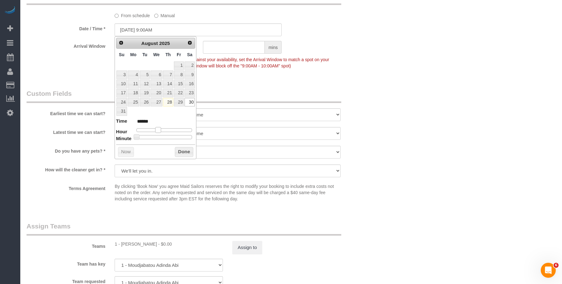
type input "08/30/2025 10:00AM"
type input "*******"
type input "08/30/2025 11:00AM"
type input "*******"
type input "08/30/2025 12:00PM"
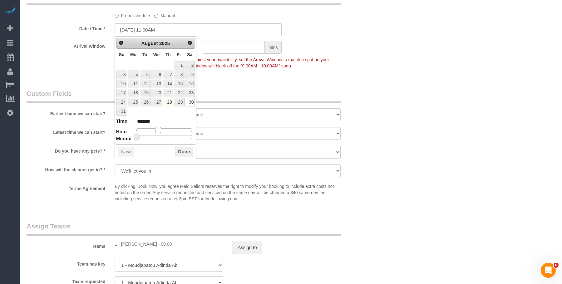
type input "*******"
type input "08/30/2025 1:00PM"
type input "******"
type input "08/30/2025 2:00PM"
type input "******"
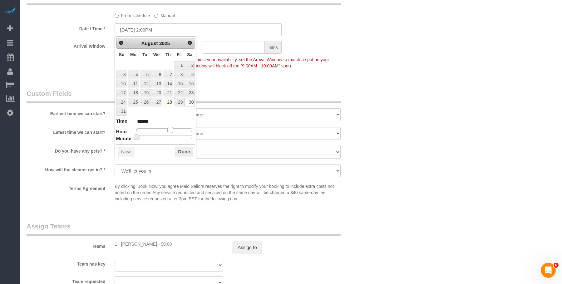
drag, startPoint x: 158, startPoint y: 128, endPoint x: 170, endPoint y: 130, distance: 12.4
click at [170, 130] on span at bounding box center [170, 130] width 6 height 6
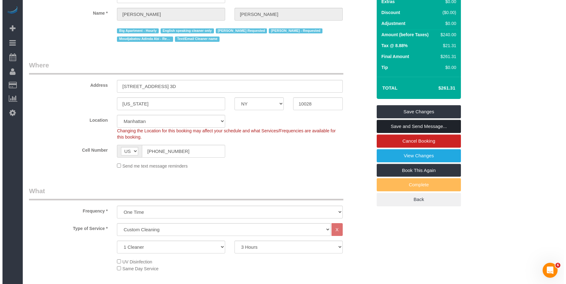
scroll to position [0, 0]
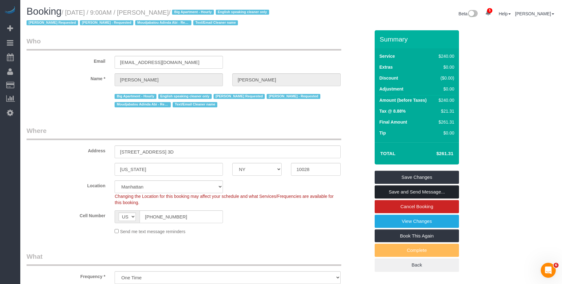
click at [442, 193] on link "Save and Send Message..." at bounding box center [416, 191] width 84 height 13
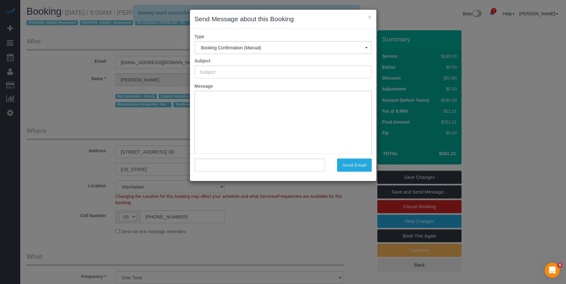
type input "Cleaning Confirmed for 08/30/2025 at 2:00pm"
type input ""Jennifer Masella" <jenniferlmasella@gmail.com>"
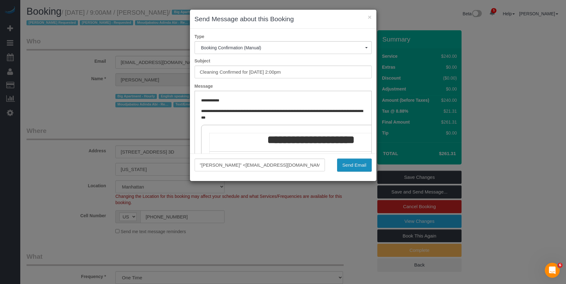
drag, startPoint x: 364, startPoint y: 165, endPoint x: 353, endPoint y: 164, distance: 11.3
click at [364, 165] on button "Send Email" at bounding box center [354, 164] width 35 height 13
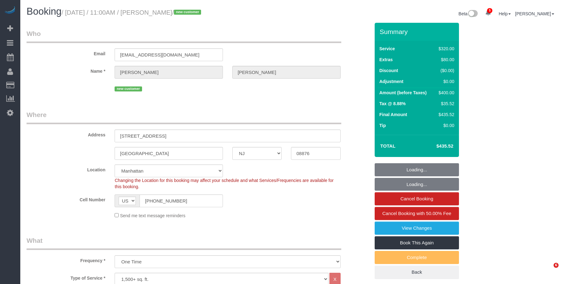
select select "NJ"
select select "spot1"
select select "number:56"
select select "number:79"
select select "number:15"
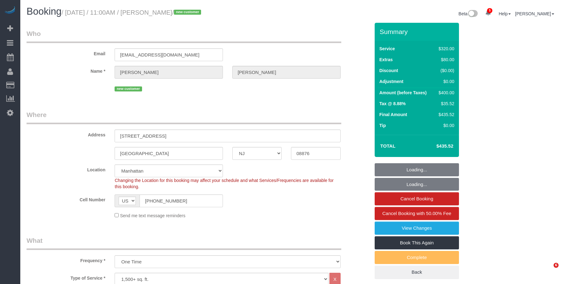
select select "number:5"
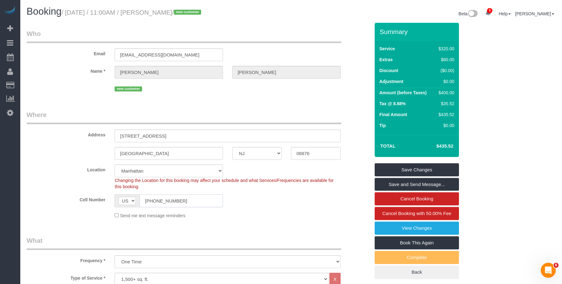
drag, startPoint x: 187, startPoint y: 200, endPoint x: 98, endPoint y: 198, distance: 89.9
click at [98, 198] on div "Cell Number AF AL DZ AD AO AI AQ AG AR AM AW AU AT AZ BS BH BD BB BY BE BZ BJ B…" at bounding box center [198, 200] width 353 height 13
click at [419, 196] on link "Cancel Booking" at bounding box center [416, 198] width 84 height 13
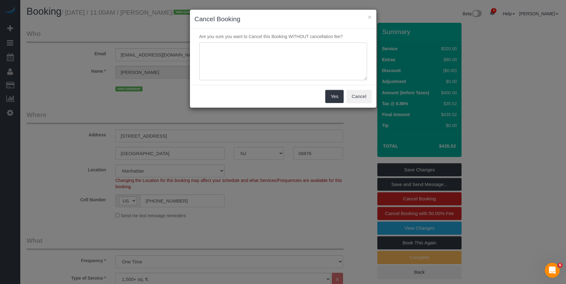
click at [248, 60] on textarea at bounding box center [283, 61] width 168 height 38
type textarea "Ourtsi"
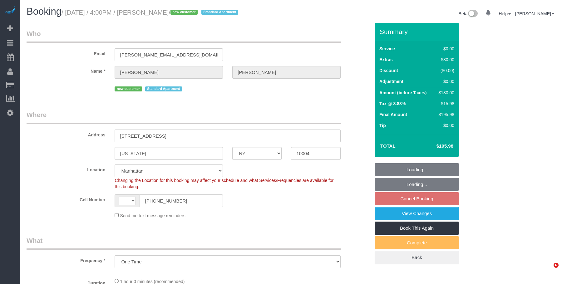
select select "NY"
select select "number:64"
select select "number:79"
select select "number:15"
select select "number:5"
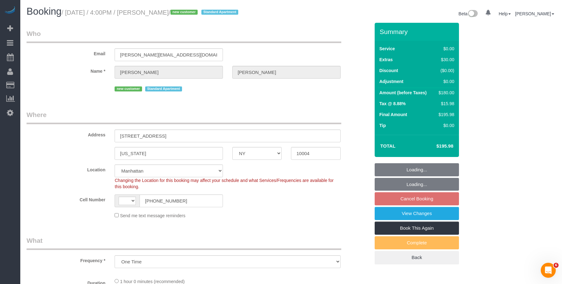
select select "object:670"
select select "string:[GEOGRAPHIC_DATA]"
select select "string:stripe-pm_1S18hu4VGloSiKo7EQfKQ8Ju"
select select "spot9"
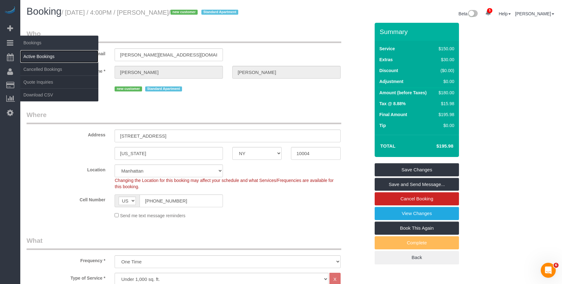
drag, startPoint x: 39, startPoint y: 53, endPoint x: 60, endPoint y: 58, distance: 21.5
click at [39, 53] on link "Active Bookings" at bounding box center [59, 56] width 78 height 12
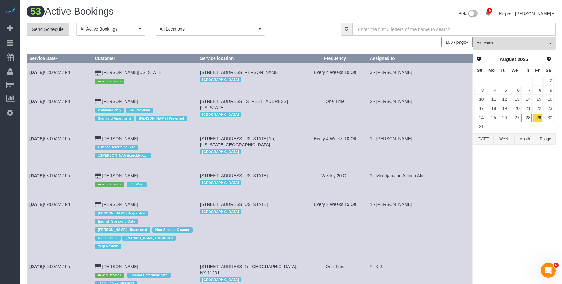
click at [42, 31] on link "Send Schedule" at bounding box center [48, 29] width 42 height 13
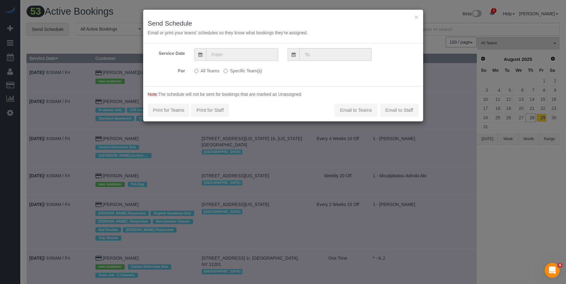
drag, startPoint x: 226, startPoint y: 50, endPoint x: 236, endPoint y: 56, distance: 11.2
click at [227, 50] on input "text" at bounding box center [242, 54] width 72 height 13
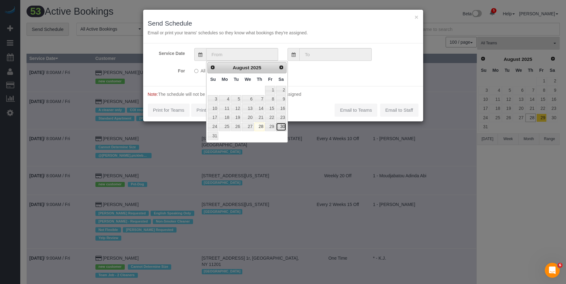
click at [283, 129] on link "30" at bounding box center [281, 127] width 10 height 8
type input "[DATE]"
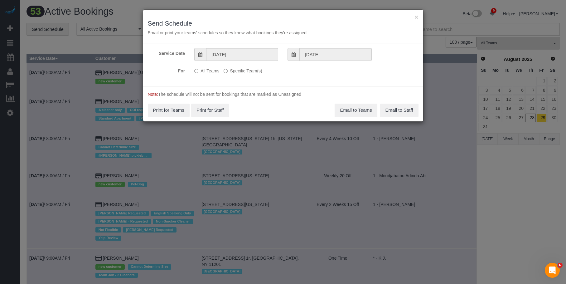
drag, startPoint x: 245, startPoint y: 69, endPoint x: 270, endPoint y: 80, distance: 27.2
click at [246, 69] on label "Specific Team(s)" at bounding box center [243, 70] width 38 height 8
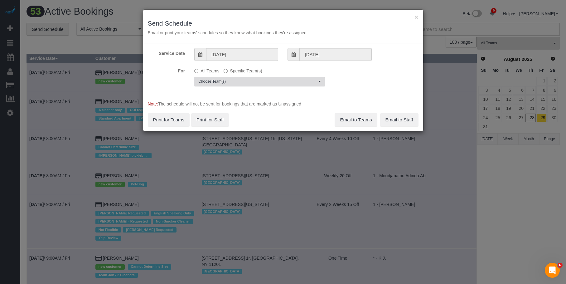
click at [285, 82] on span "Choose Team(s)" at bounding box center [257, 81] width 119 height 5
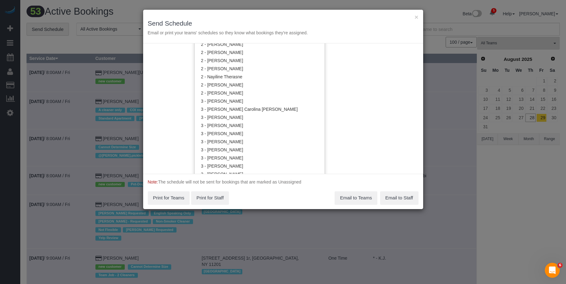
scroll to position [469, 0]
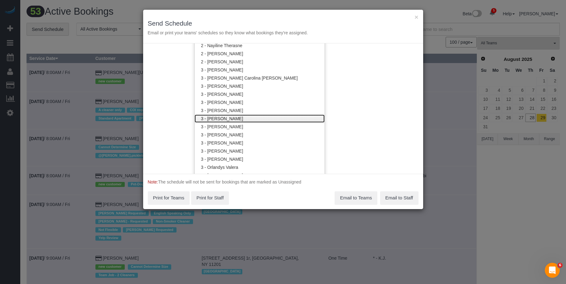
click at [233, 119] on link "3 - [PERSON_NAME]" at bounding box center [260, 118] width 130 height 8
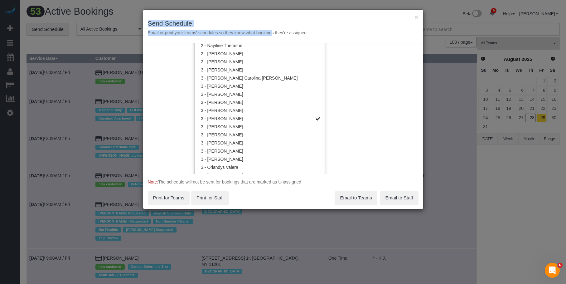
click at [261, 26] on div "× Send Schedule Email or print your teams' schedules so they know what bookings…" at bounding box center [283, 27] width 280 height 34
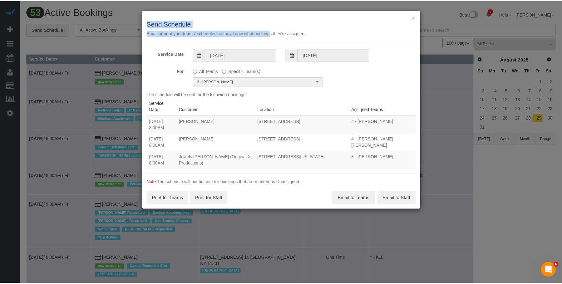
scroll to position [0, 0]
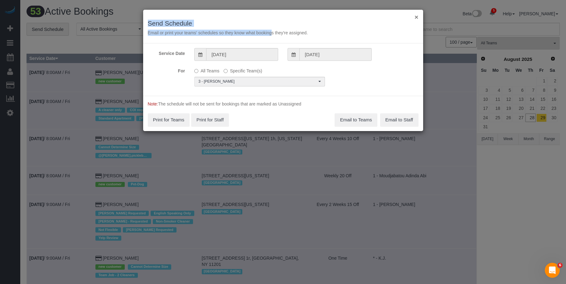
click at [416, 17] on button "×" at bounding box center [417, 17] width 4 height 7
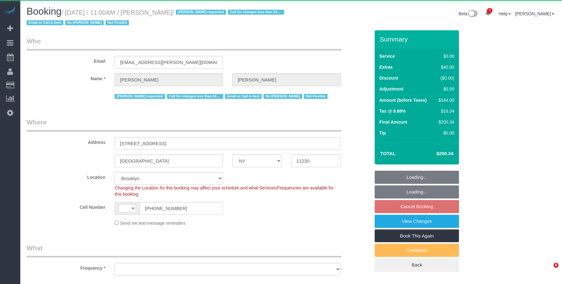
select select "NY"
select select "number:89"
select select "number:90"
select select "number:15"
select select "number:5"
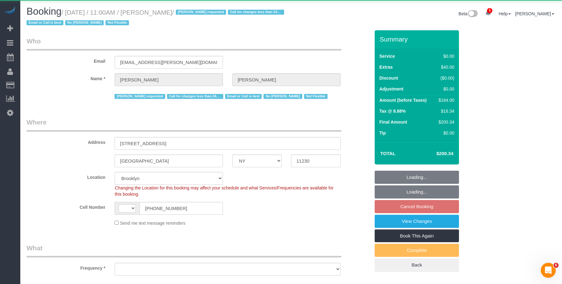
select select "string:[GEOGRAPHIC_DATA]"
select select "string:stripe-pm_1QmKY94VGloSiKo7nTMEHlKd"
select select "spot4"
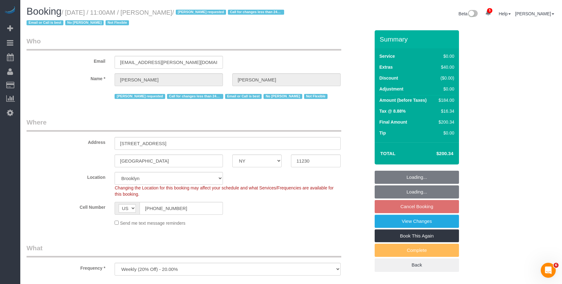
select select "object:833"
select select "2"
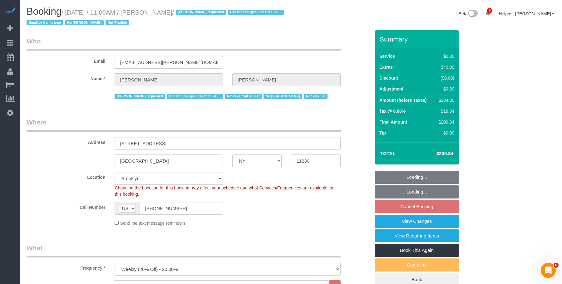
select select "object:1318"
select select "2"
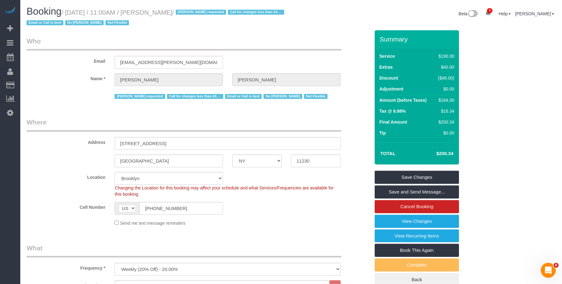
click at [292, 37] on legend "Who" at bounding box center [184, 44] width 314 height 14
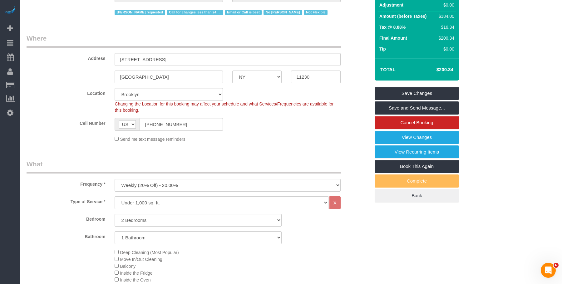
scroll to position [37, 0]
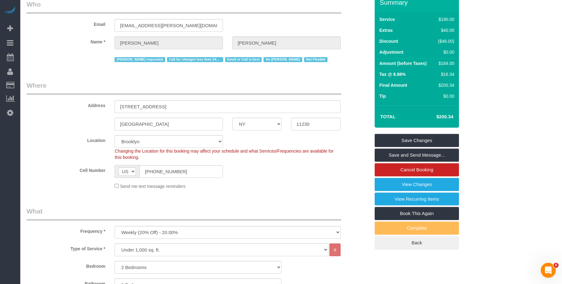
click at [307, 27] on div "Email [EMAIL_ADDRESS][PERSON_NAME][DOMAIN_NAME]" at bounding box center [198, 16] width 353 height 32
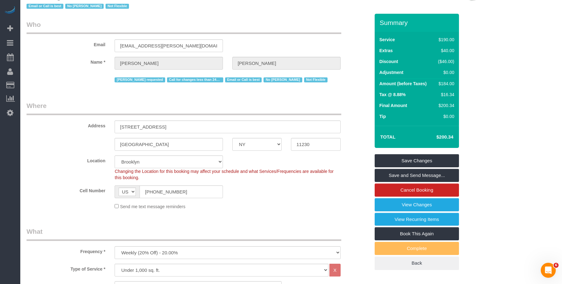
scroll to position [0, 0]
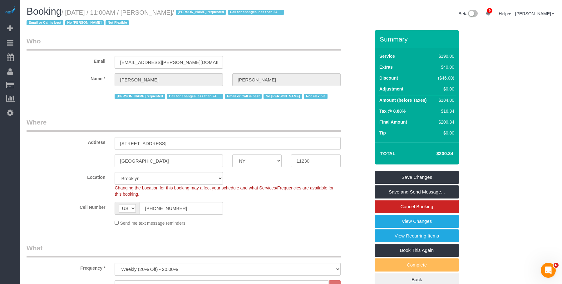
drag, startPoint x: 69, startPoint y: 13, endPoint x: 195, endPoint y: 14, distance: 126.0
click at [195, 14] on small "/ [DATE] / 11:00AM / [PERSON_NAME] / [PERSON_NAME] requested Call for changes l…" at bounding box center [156, 17] width 259 height 17
copy small "[DATE] / 11:00AM / [PERSON_NAME]"
drag, startPoint x: 149, startPoint y: 12, endPoint x: 194, endPoint y: 12, distance: 44.9
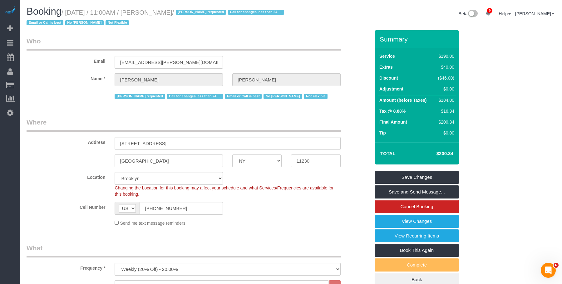
click at [194, 12] on small "/ [DATE] / 11:00AM / [PERSON_NAME] / [PERSON_NAME] requested Call for changes l…" at bounding box center [156, 17] width 259 height 17
copy small "[PERSON_NAME]"
click at [249, 24] on h1 "Booking / [DATE] / 11:00AM / [PERSON_NAME] / [PERSON_NAME] requested Call for c…" at bounding box center [157, 16] width 260 height 21
drag, startPoint x: 172, startPoint y: 63, endPoint x: 83, endPoint y: 58, distance: 89.4
click at [83, 58] on div "Email mrspfa@desiano.com" at bounding box center [198, 53] width 353 height 32
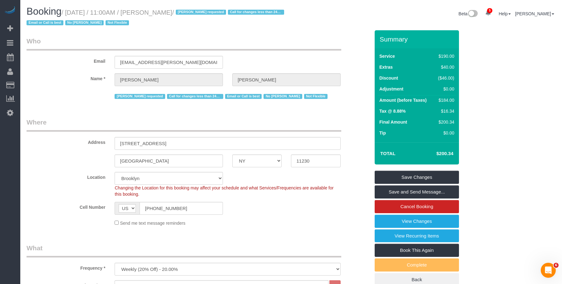
click at [274, 38] on legend "Who" at bounding box center [184, 44] width 314 height 14
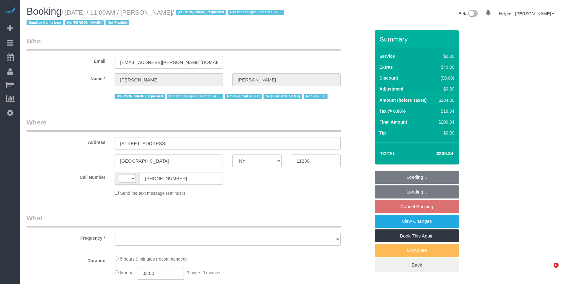
select select "NY"
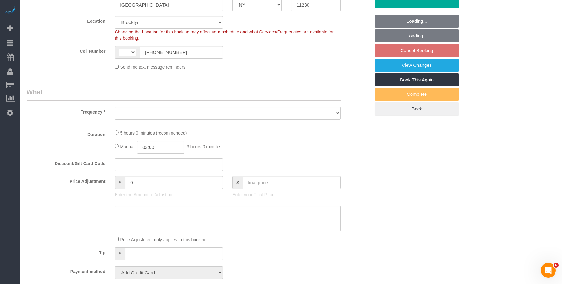
select select "string:[GEOGRAPHIC_DATA]"
select select "string:stripe-pm_1QmKY94VGloSiKo7nTMEHlKd"
select select "spot4"
select select "object:691"
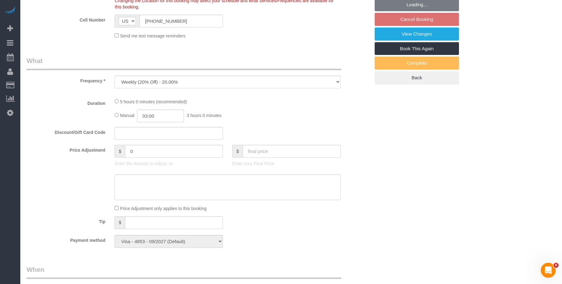
select select "number:89"
select select "number:90"
select select "number:15"
select select "number:5"
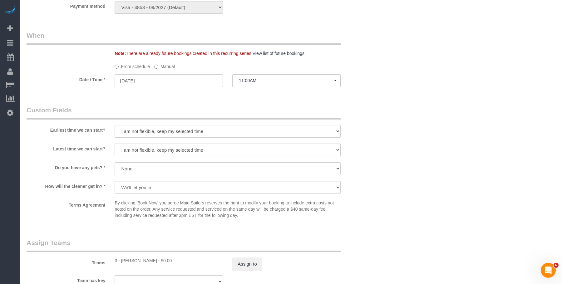
select select "object:1213"
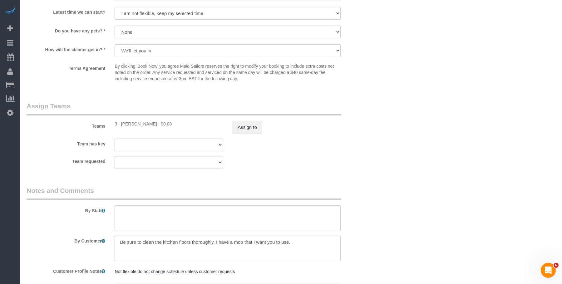
select select "2"
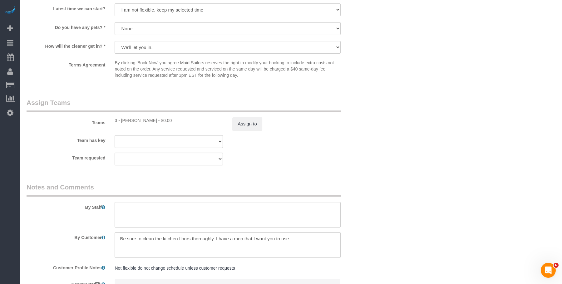
select select "2"
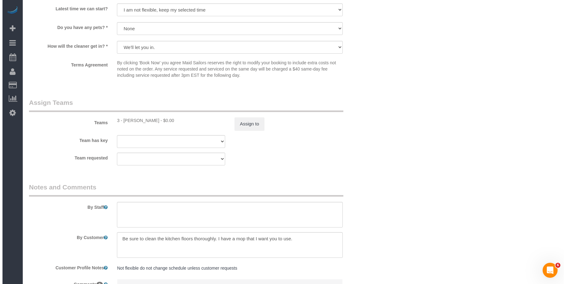
scroll to position [747, 0]
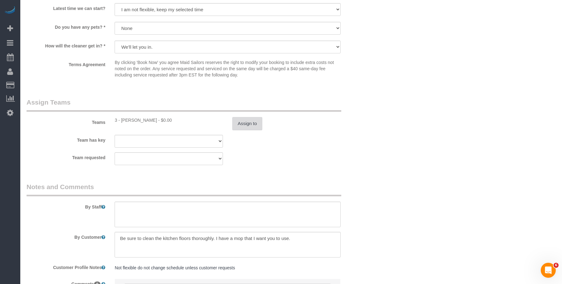
click at [251, 127] on button "Assign to" at bounding box center [247, 123] width 30 height 13
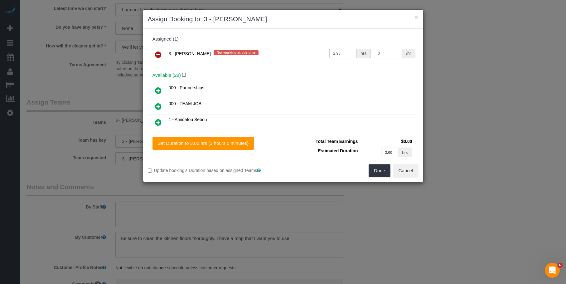
click at [158, 56] on icon at bounding box center [158, 54] width 7 height 7
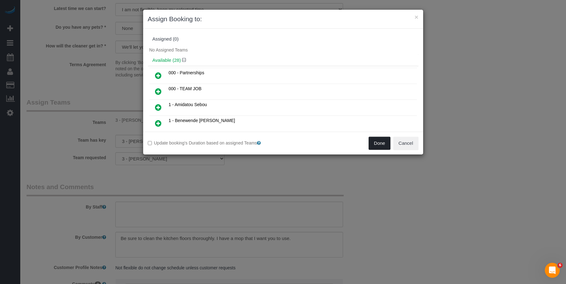
click at [377, 142] on button "Done" at bounding box center [380, 143] width 22 height 13
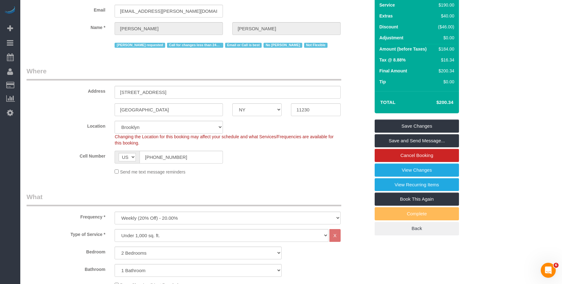
scroll to position [0, 0]
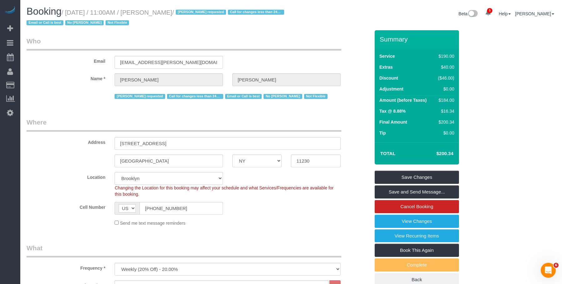
click at [292, 132] on legend "Where" at bounding box center [184, 125] width 314 height 14
click at [396, 172] on link "Save Changes" at bounding box center [416, 177] width 84 height 13
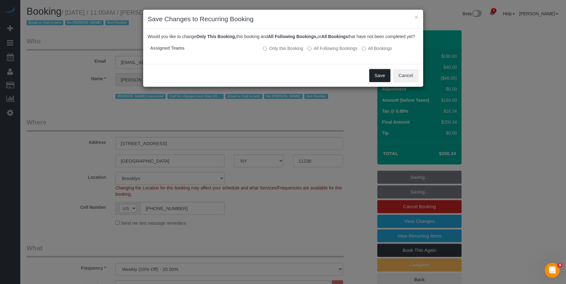
drag, startPoint x: 381, startPoint y: 82, endPoint x: 378, endPoint y: 85, distance: 4.6
click at [381, 82] on button "Save" at bounding box center [379, 75] width 21 height 13
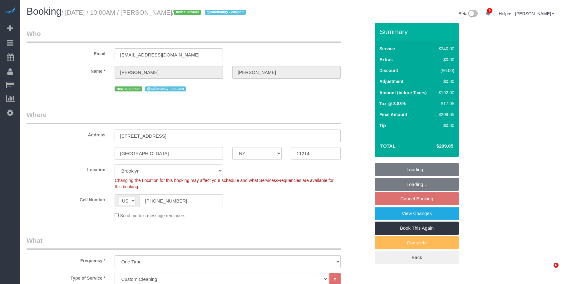
select select "NY"
select select "180"
select select "spot3"
select select "number:89"
select select "number:74"
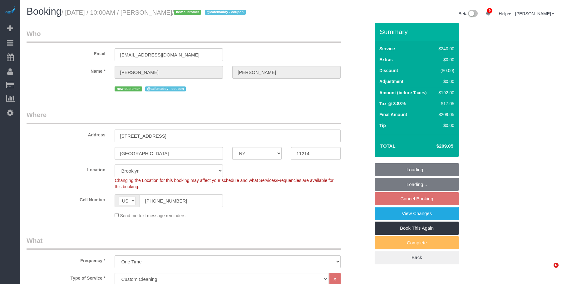
select select "number:15"
select select "number:5"
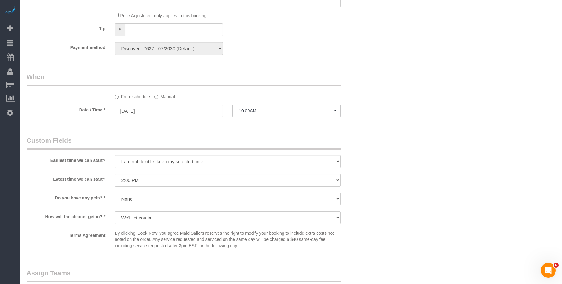
scroll to position [406, 0]
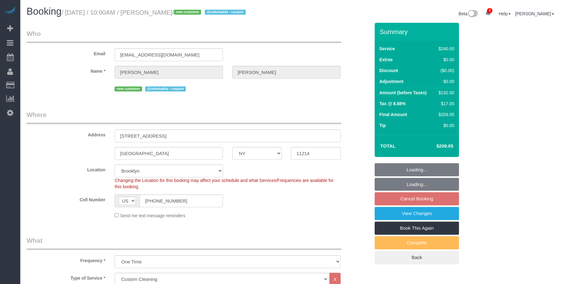
select select "NY"
select select "180"
select select "spot3"
select select "number:89"
select select "number:74"
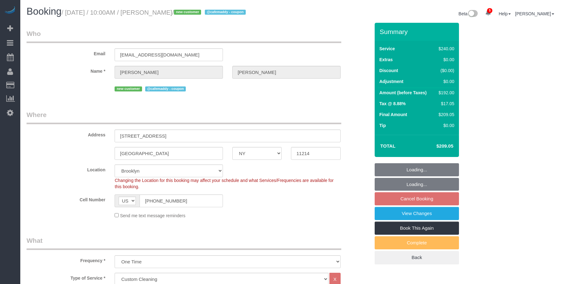
select select "number:15"
select select "number:5"
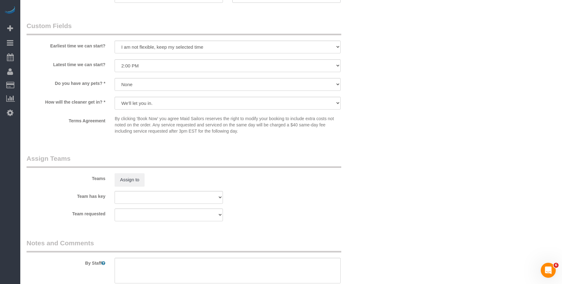
scroll to position [546, 0]
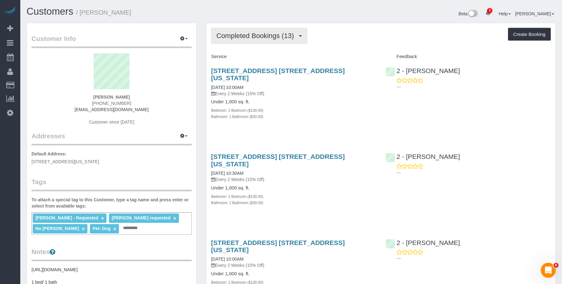
click at [260, 32] on span "Completed Bookings (13)" at bounding box center [256, 36] width 80 height 8
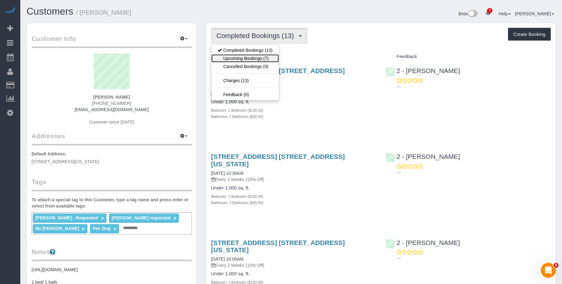
click at [257, 59] on link "Upcoming Bookings (7)" at bounding box center [244, 58] width 67 height 8
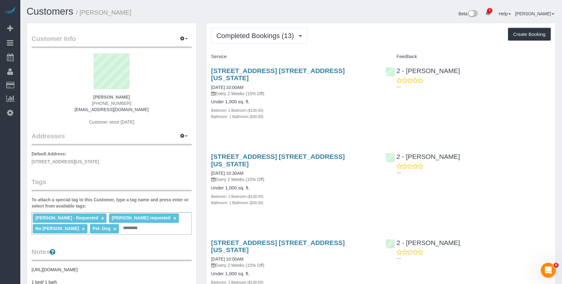
click at [313, 99] on h4 "Under 1,000 sq. ft." at bounding box center [293, 101] width 165 height 5
drag, startPoint x: 82, startPoint y: 13, endPoint x: 154, endPoint y: 12, distance: 71.8
click at [154, 12] on h1 "Customers / Madeleine Spitz" at bounding box center [157, 11] width 260 height 11
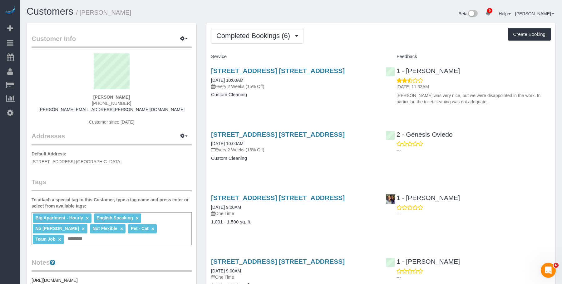
click at [353, 39] on div "Completed Bookings (6) Completed Bookings (6) Upcoming Bookings (7) Cancelled B…" at bounding box center [380, 36] width 339 height 16
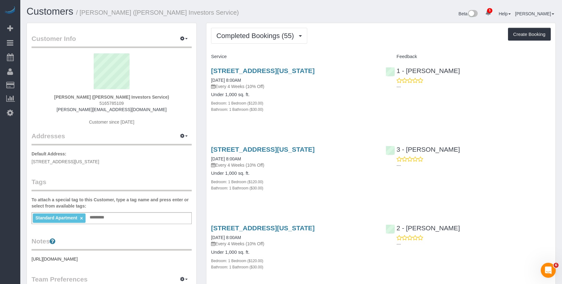
click at [303, 97] on div "Under 1,000 sq. ft. Bedroom: 1 Bedroom ($120.00) Bathroom: 1 Bathroom ($30.00)" at bounding box center [293, 102] width 165 height 20
drag, startPoint x: 260, startPoint y: 32, endPoint x: 250, endPoint y: 58, distance: 28.3
click at [260, 32] on button "Completed Bookings (55)" at bounding box center [259, 36] width 96 height 16
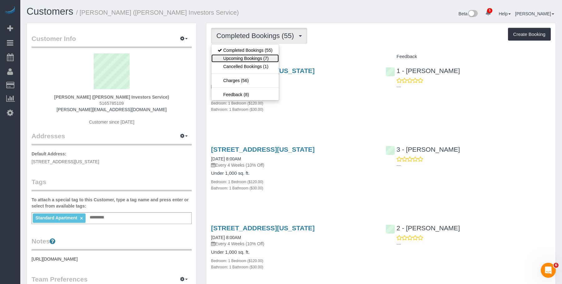
click at [247, 58] on link "Upcoming Bookings (7)" at bounding box center [244, 58] width 67 height 8
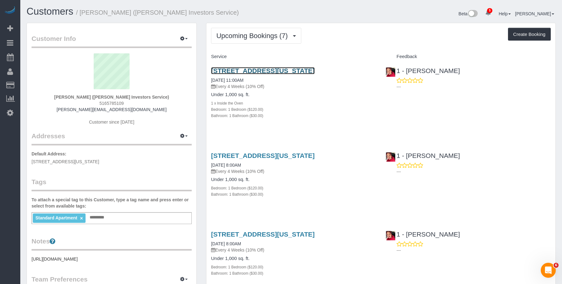
click at [299, 71] on link "45 Wall Street, Apt. 310, New York, NY 10005" at bounding box center [263, 70] width 104 height 7
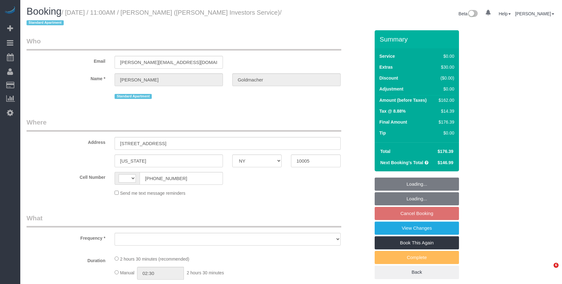
select select "NY"
select select "string:[GEOGRAPHIC_DATA]"
select select "object:421"
select select "string:stripe-pm_1IsBSD4VGloSiKo76ZEHamuY"
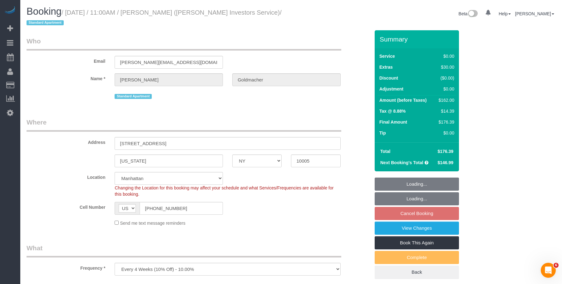
select select "number:89"
select select "number:90"
select select "number:15"
select select "number:5"
select select "number:21"
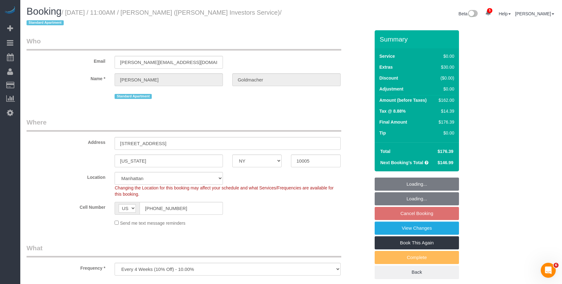
select select "1"
select select "spot4"
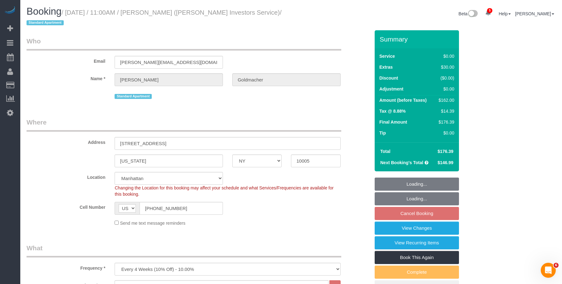
select select "object:1372"
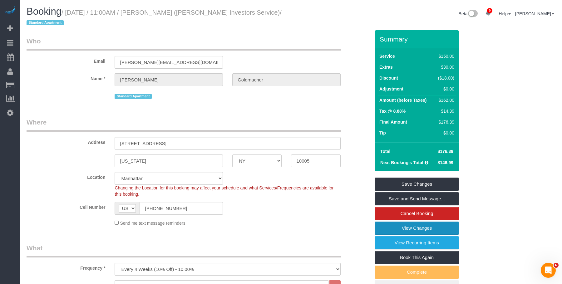
click at [379, 229] on link "View Changes" at bounding box center [416, 227] width 84 height 13
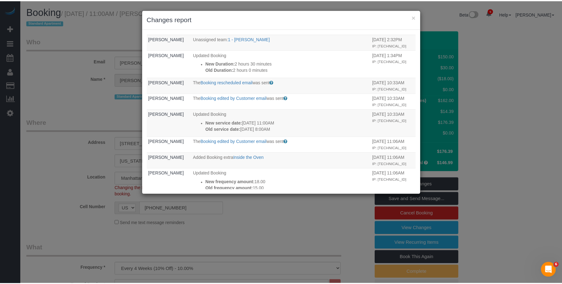
scroll to position [94, 0]
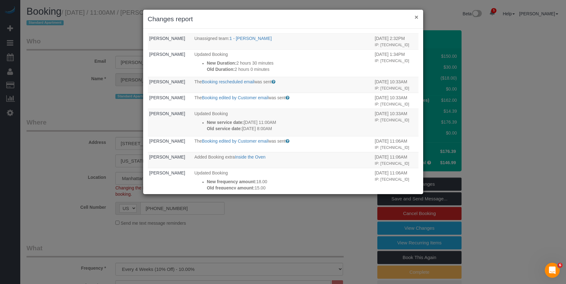
drag, startPoint x: 417, startPoint y: 17, endPoint x: 249, endPoint y: 74, distance: 177.2
click at [416, 17] on button "×" at bounding box center [417, 17] width 4 height 7
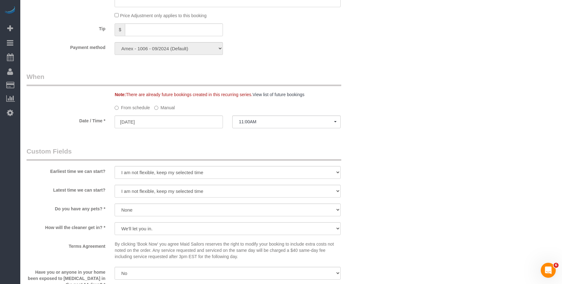
scroll to position [593, 0]
